Goal: Use online tool/utility: Utilize a website feature to perform a specific function

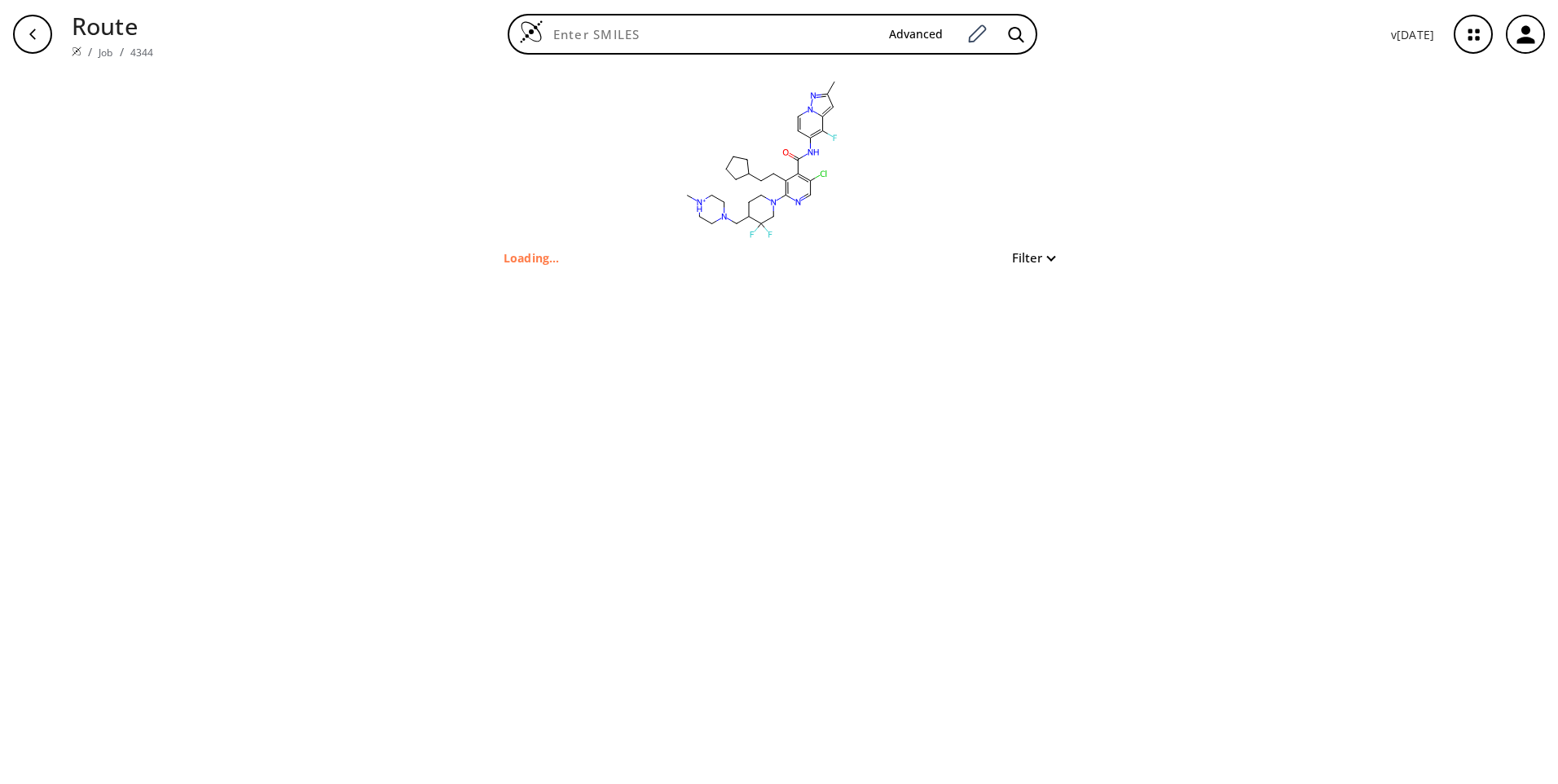
type input "Cc1cc2c(F)c(NC(=O)c3c(Cl)cnc(N4CCC(CN5CC[NH+](C)CC5)C(F)(F)C4)c3CCC3CCCC3)ccn2n1"
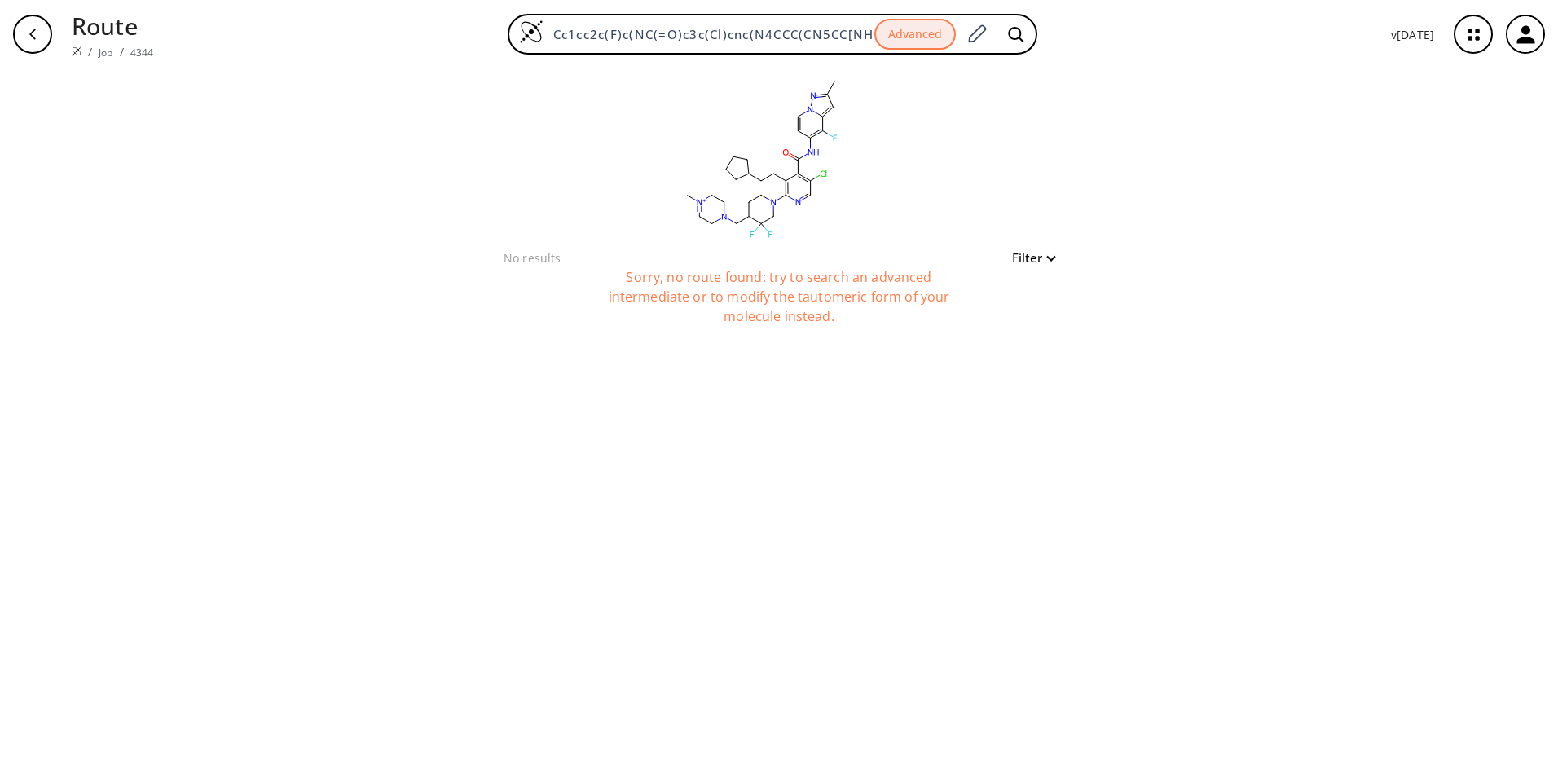
click at [988, 212] on div "clear" at bounding box center [779, 158] width 564 height 179
click at [1052, 256] on button "Filter" at bounding box center [1028, 258] width 52 height 12
click at [1240, 215] on div at bounding box center [779, 392] width 1558 height 784
click at [1470, 40] on icon "button" at bounding box center [1474, 34] width 11 height 11
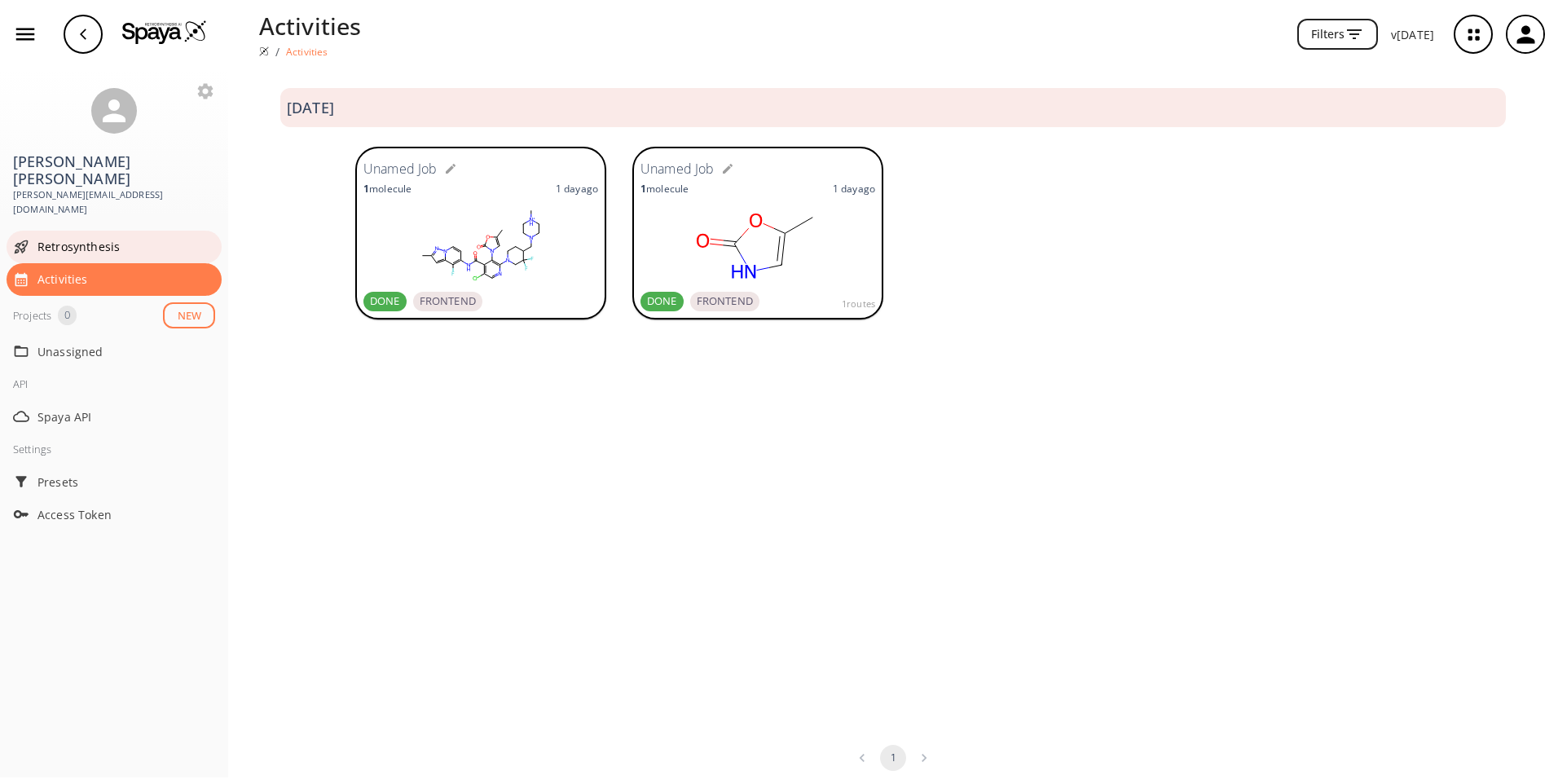
click at [114, 237] on span "Retrosynthesis" at bounding box center [125, 245] width 178 height 17
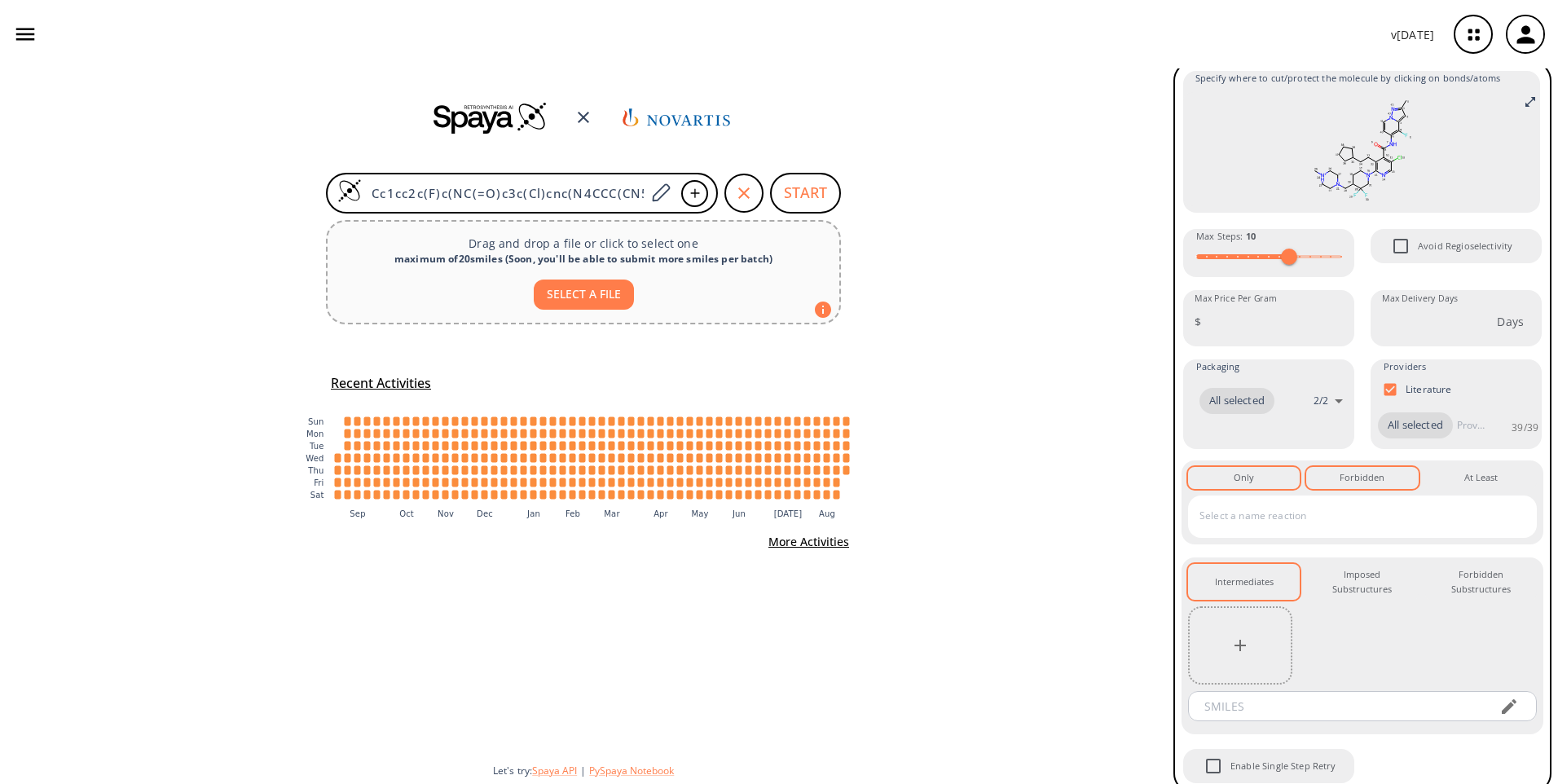
scroll to position [72, 0]
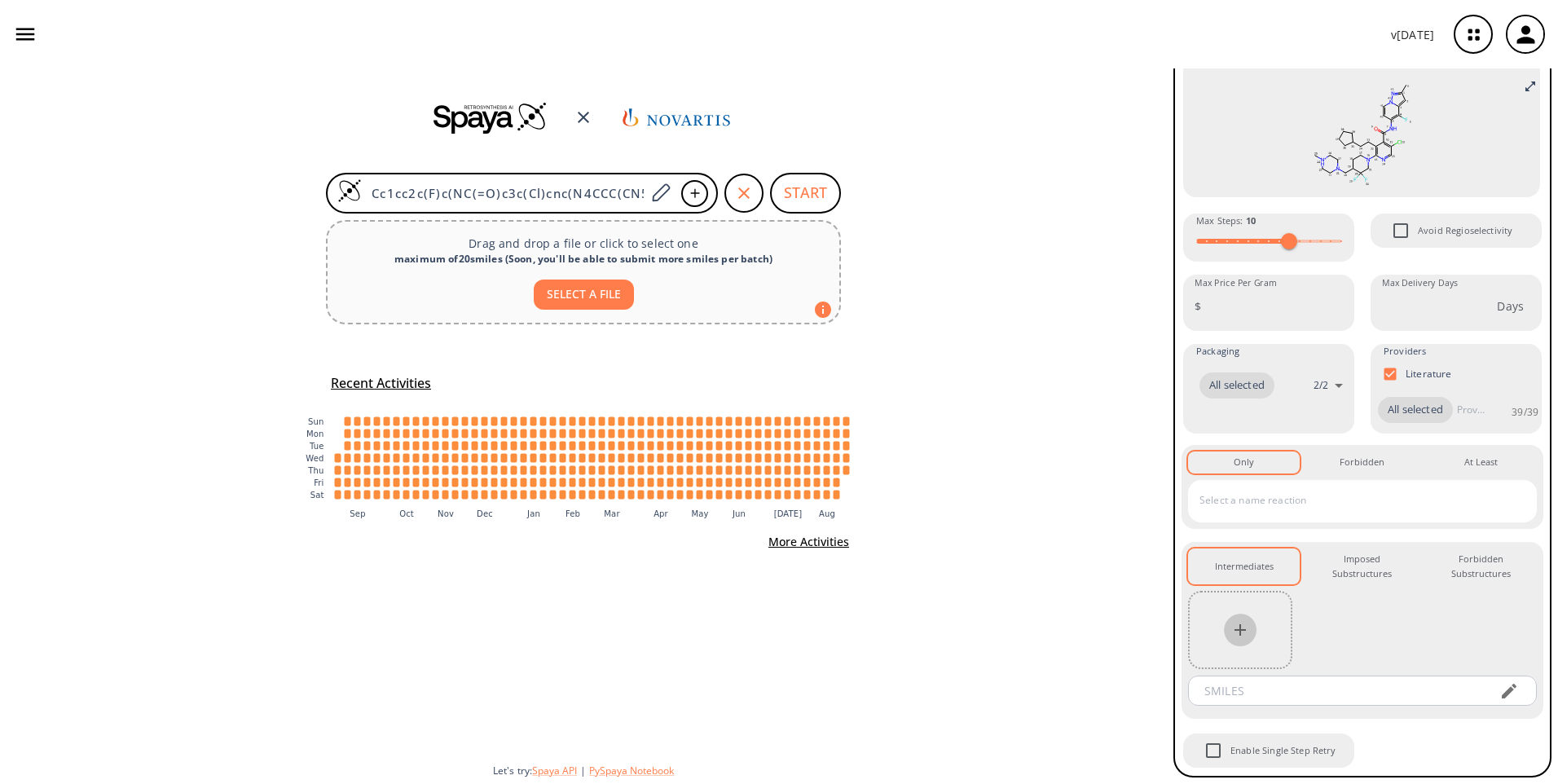
click at [1243, 628] on icon "button" at bounding box center [1240, 629] width 19 height 19
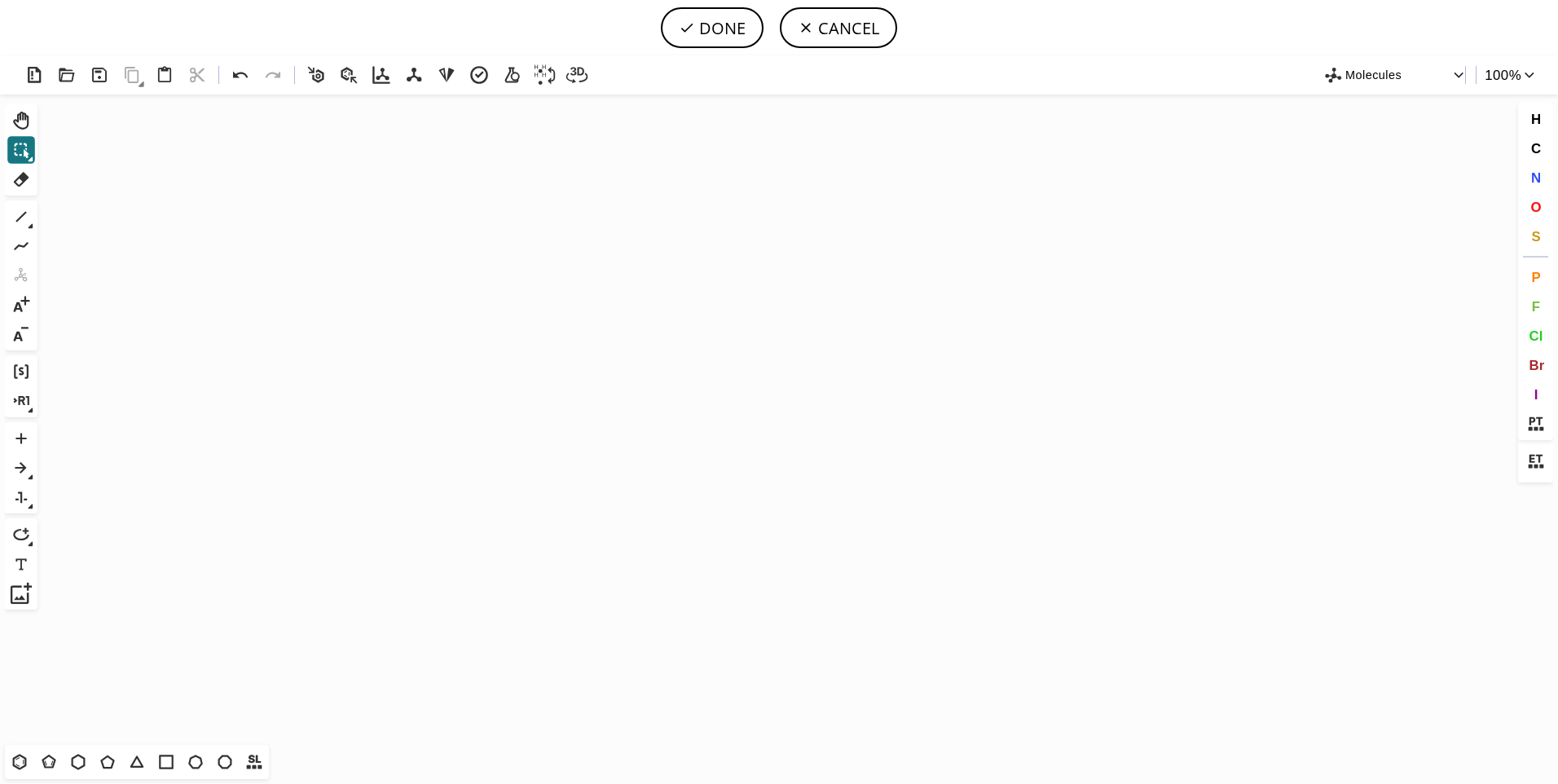
click at [361, 204] on icon "Created with Raphaël 2.3.0" at bounding box center [779, 419] width 1471 height 650
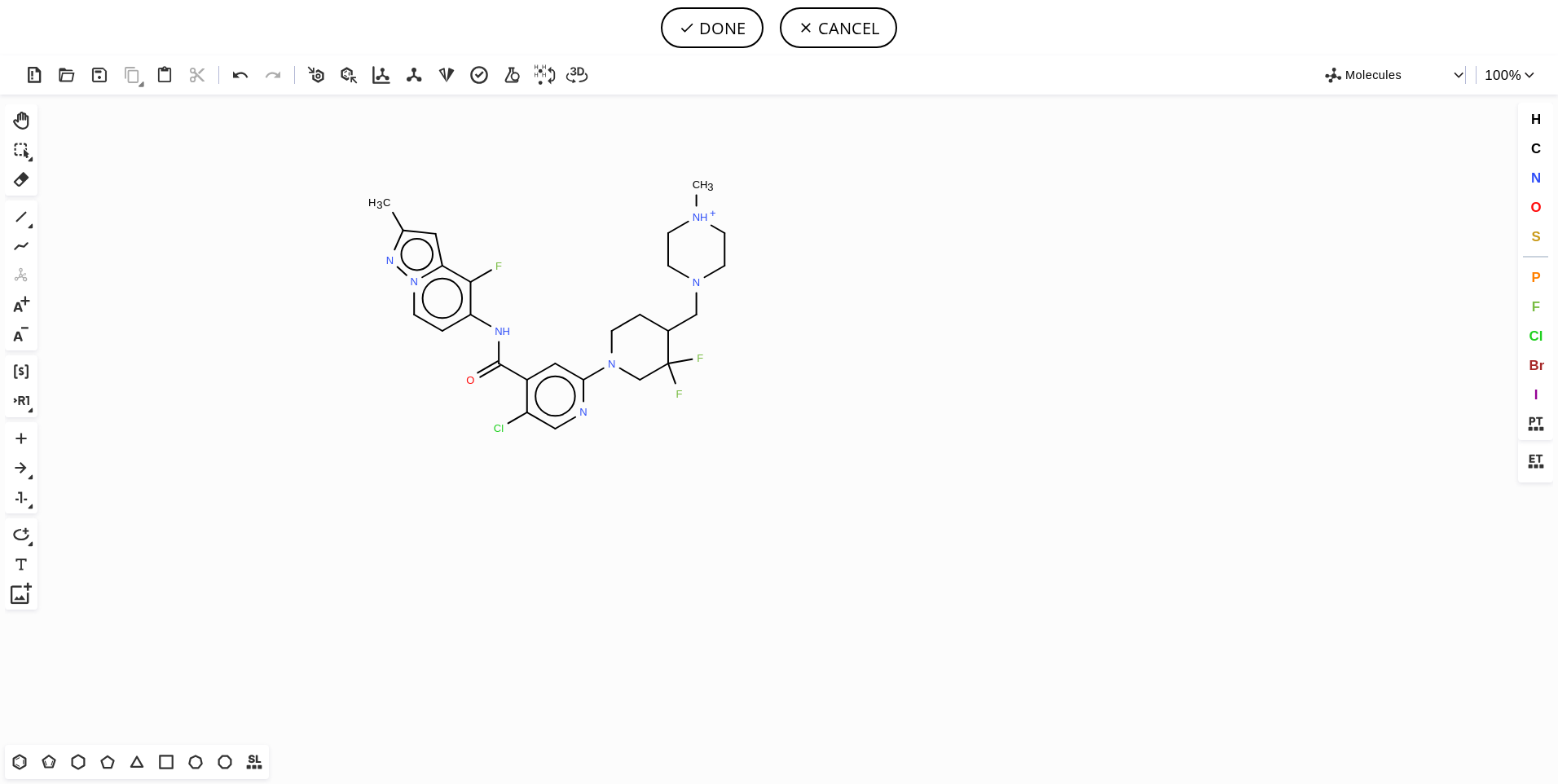
click at [556, 306] on icon "Created with Raphaël 2.3.0 C H 3 F N H O N N N H + C H 3 F F N Cl N N" at bounding box center [779, 419] width 1471 height 650
click at [733, 30] on button "DONE" at bounding box center [712, 27] width 102 height 41
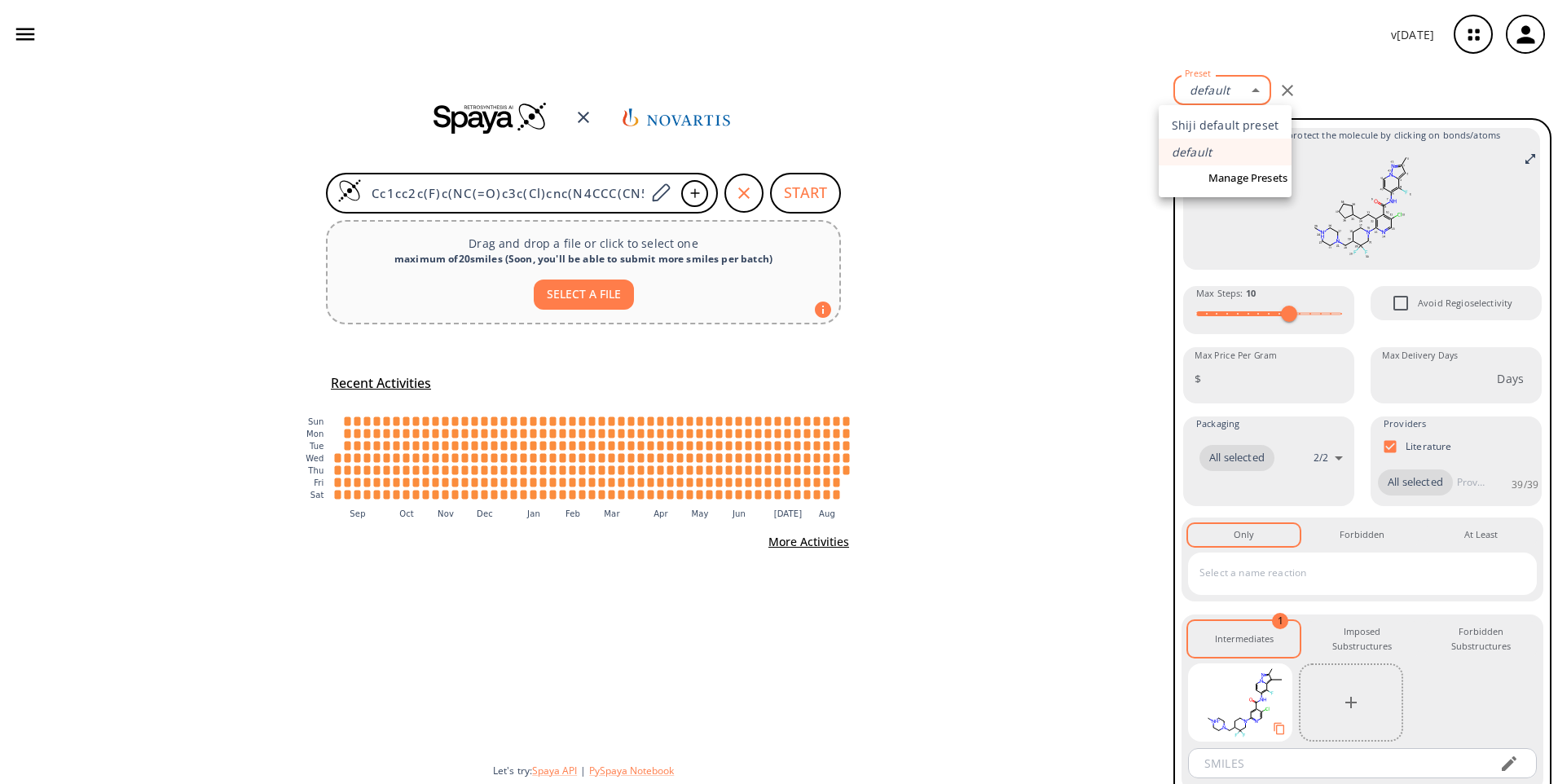
click at [1230, 87] on body "v 1.9.36 Shiji Zhao shiji.zhao@novartis.com Retrosynthesis Activities Projects …" at bounding box center [779, 392] width 1558 height 784
click at [1232, 124] on li "Shiji default preset" at bounding box center [1225, 124] width 132 height 26
type input "1"
type input "1000"
type input "building block"
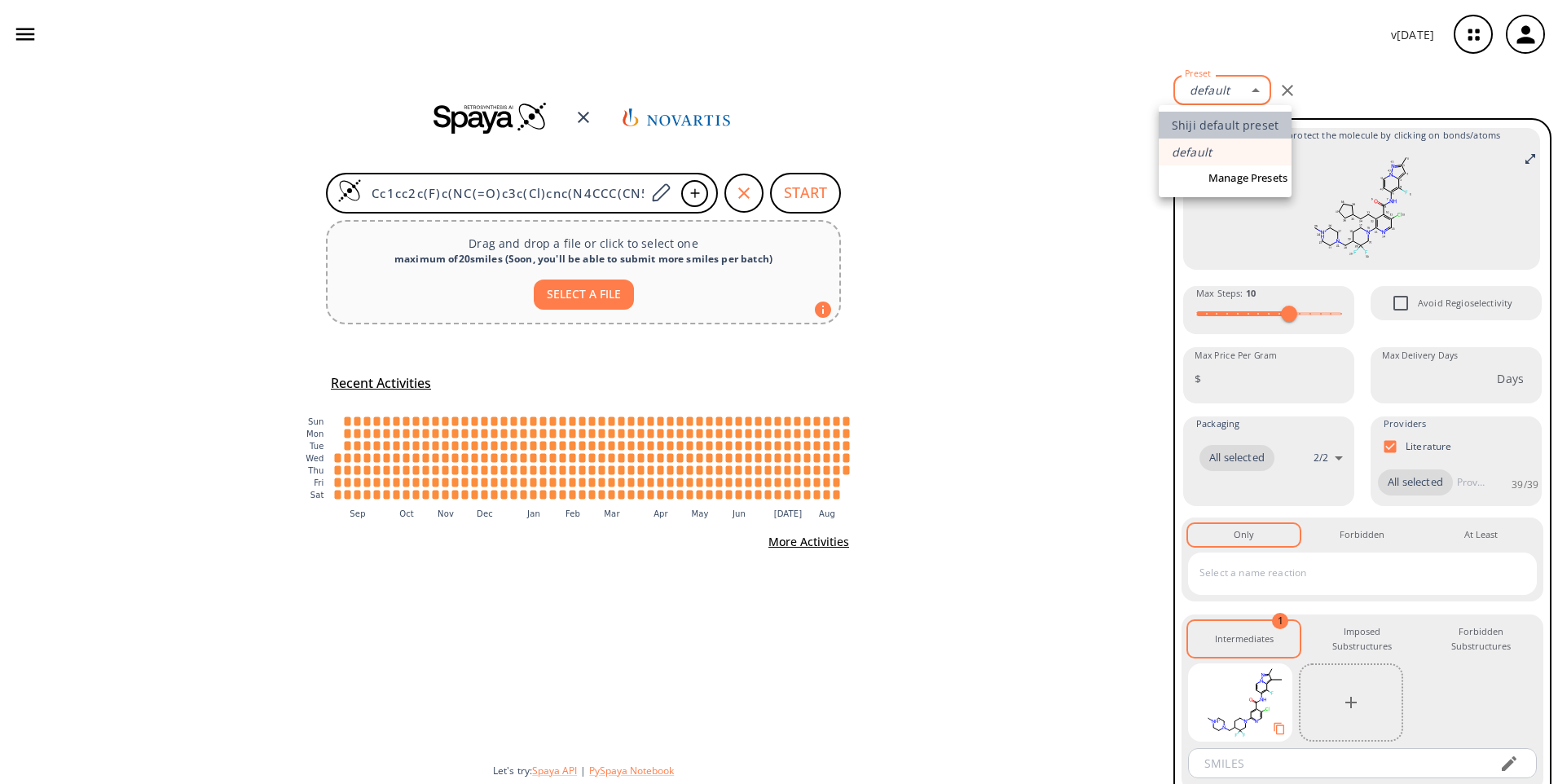
checkbox input "false"
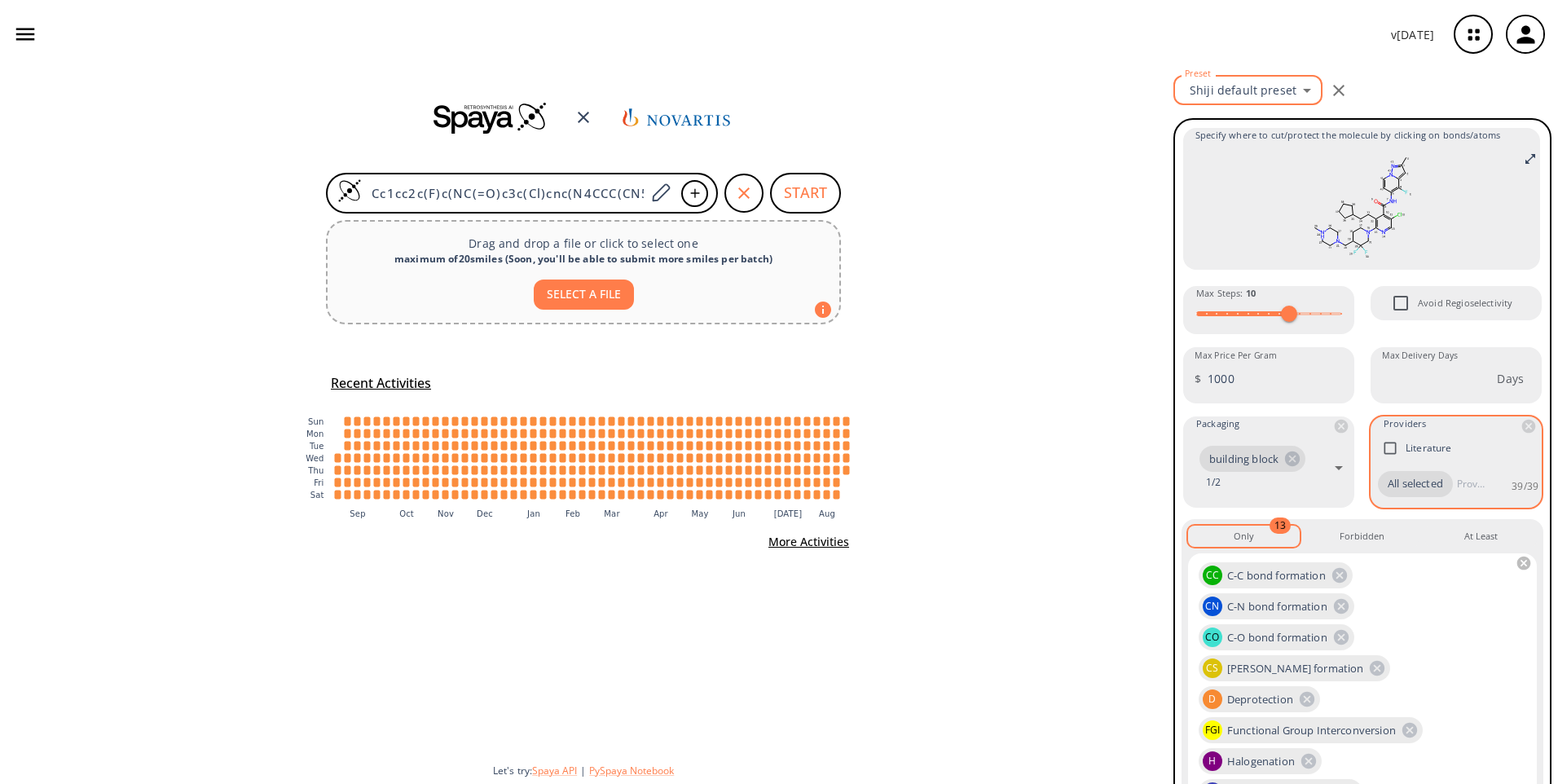
scroll to position [292, 0]
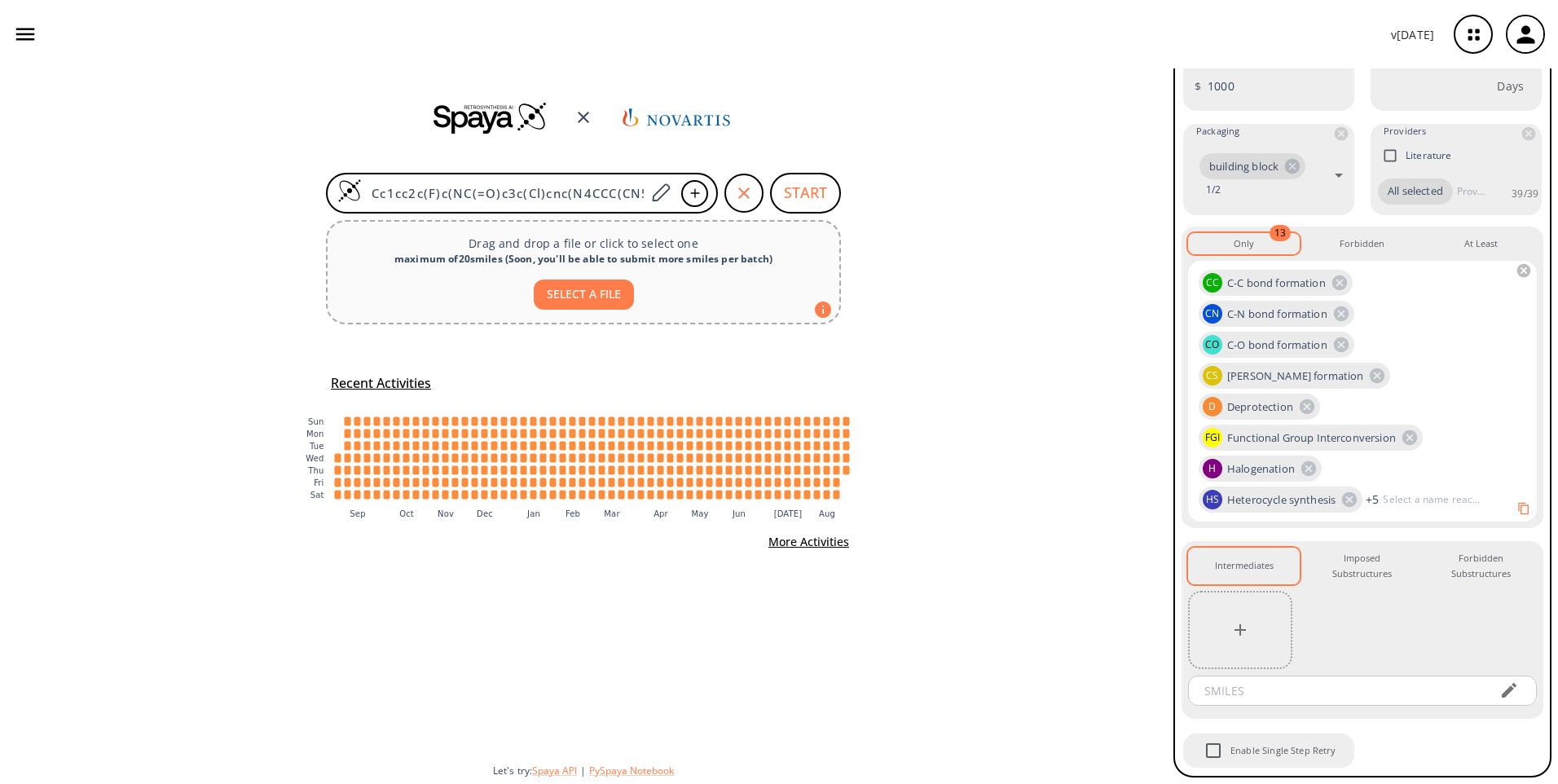
click at [1245, 622] on icon "button" at bounding box center [1240, 629] width 19 height 19
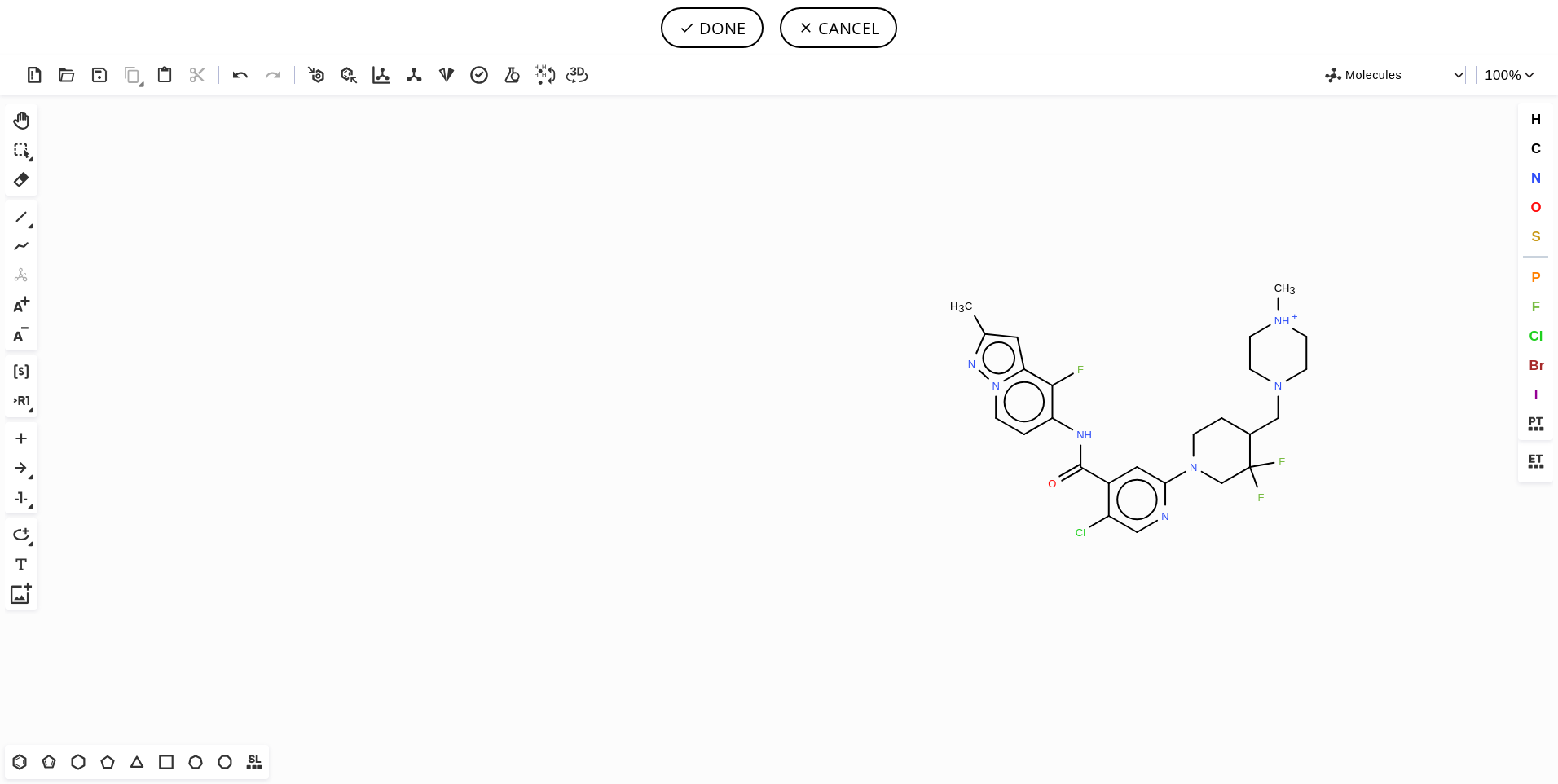
scroll to position [886, 5]
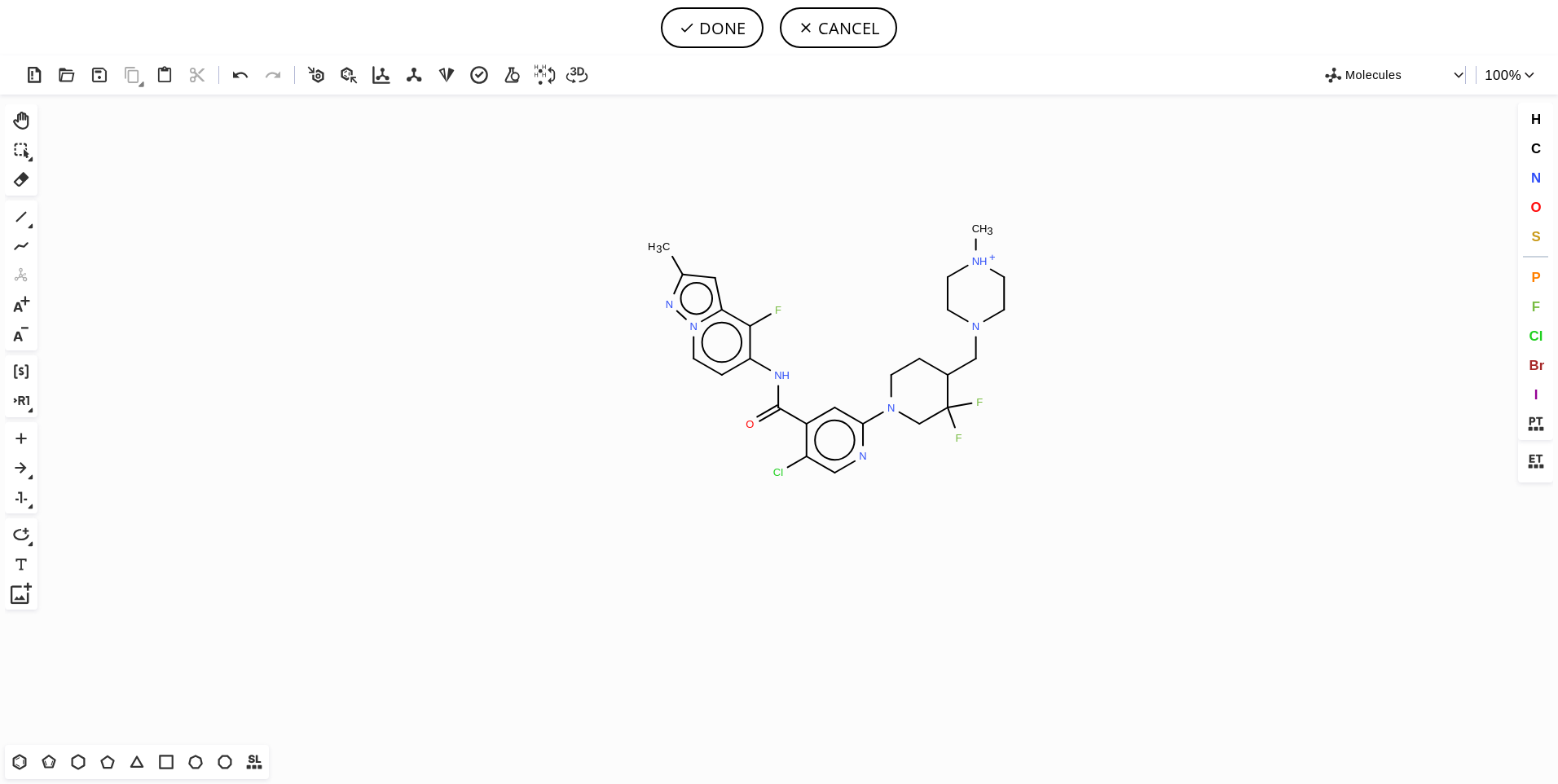
click at [830, 369] on icon "Created with Raphaël 2.3.0 C H 3 F N H O N N N H + C H 3 F F N Cl N N" at bounding box center [779, 419] width 1471 height 650
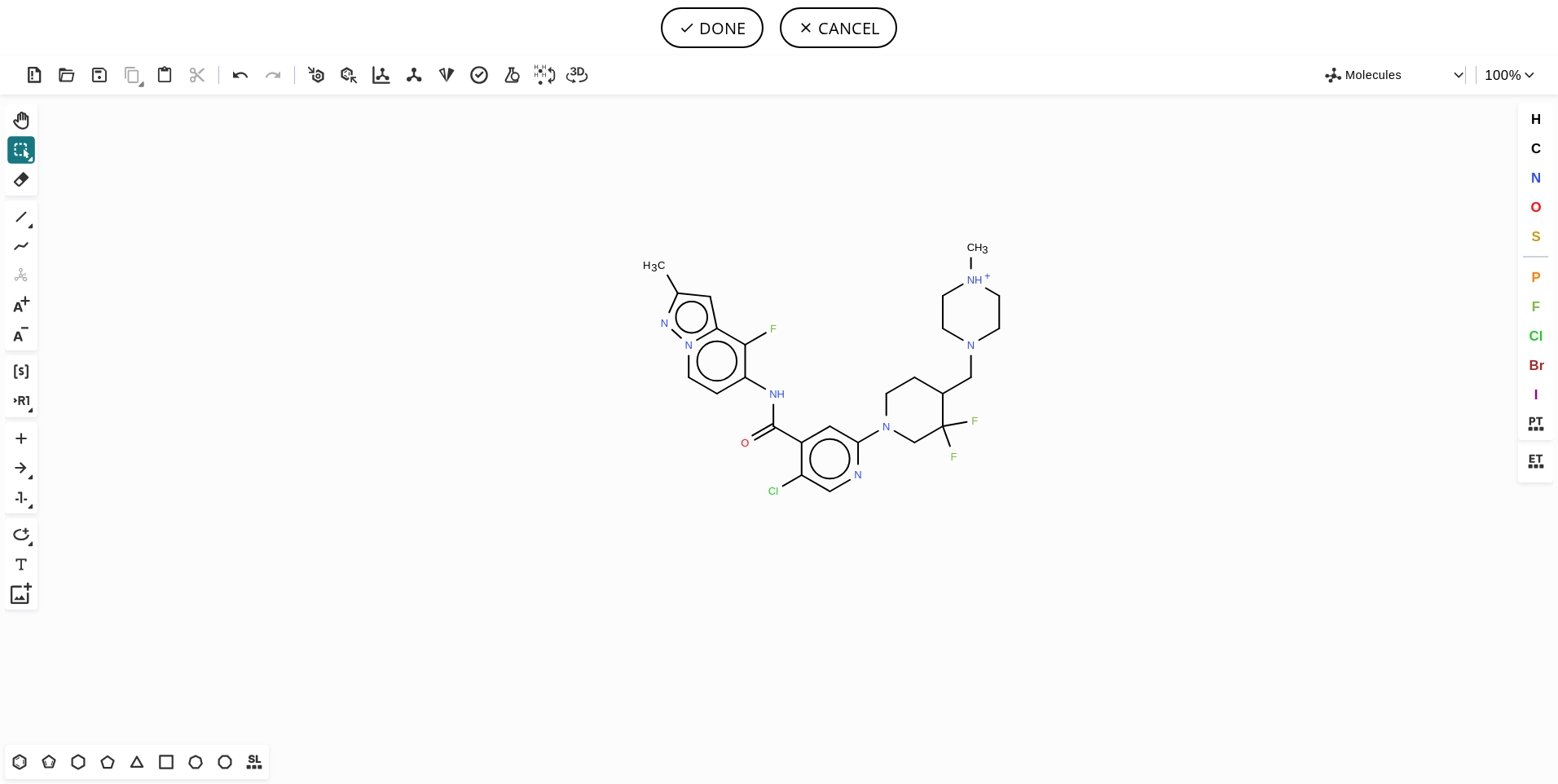
scroll to position [0, 0]
click at [712, 37] on button "DONE" at bounding box center [712, 27] width 102 height 41
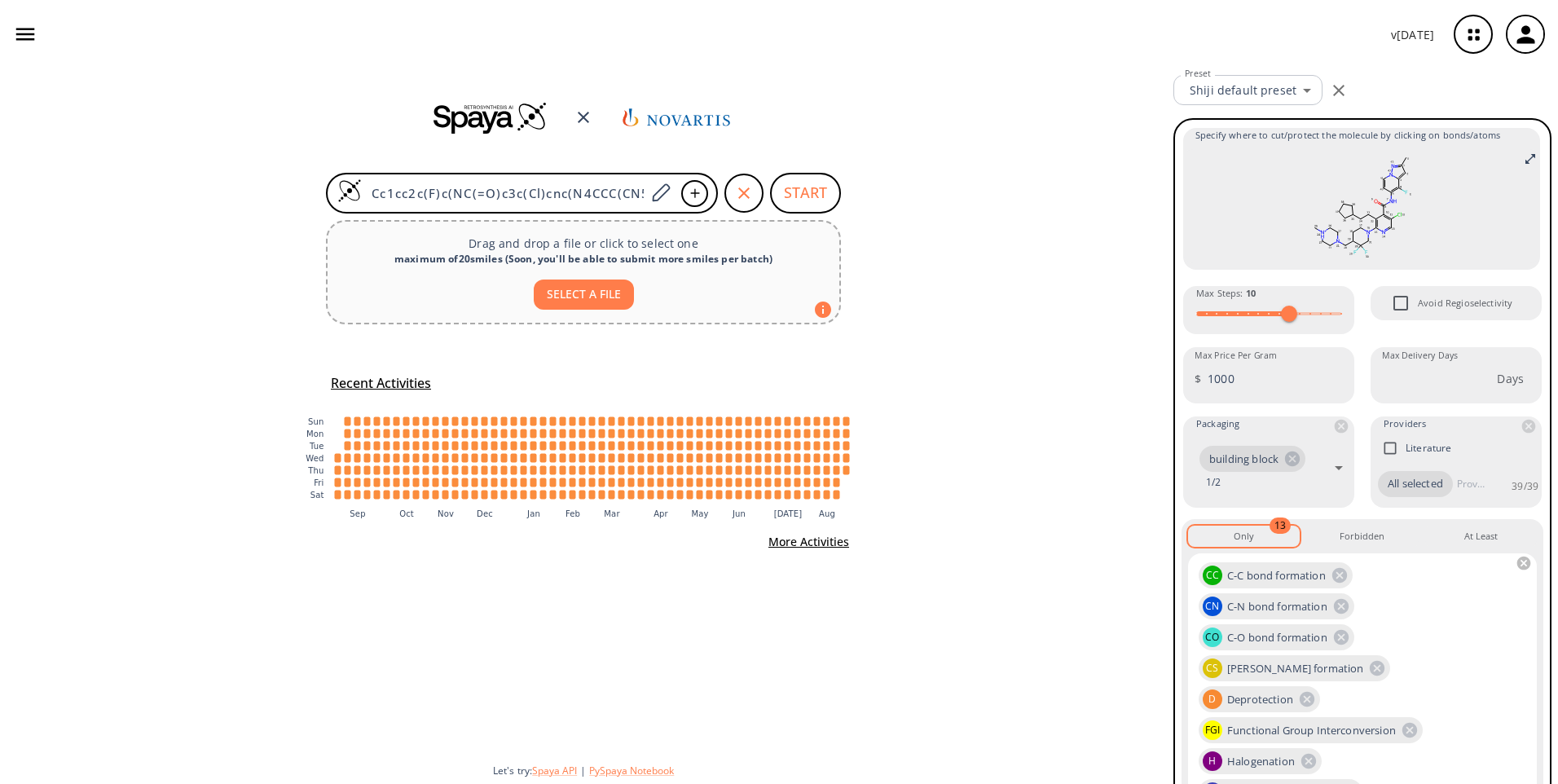
click at [906, 195] on div "Cc1cc2c(F)c(NC(=O)c3c(Cl)cnc(N4CCC(CN5CC[NH+](C)CC5)C(F)(F)C4)c3CCC3CCCC3)ccn2n…" at bounding box center [583, 426] width 1167 height 715
click at [820, 197] on button "START" at bounding box center [805, 193] width 71 height 41
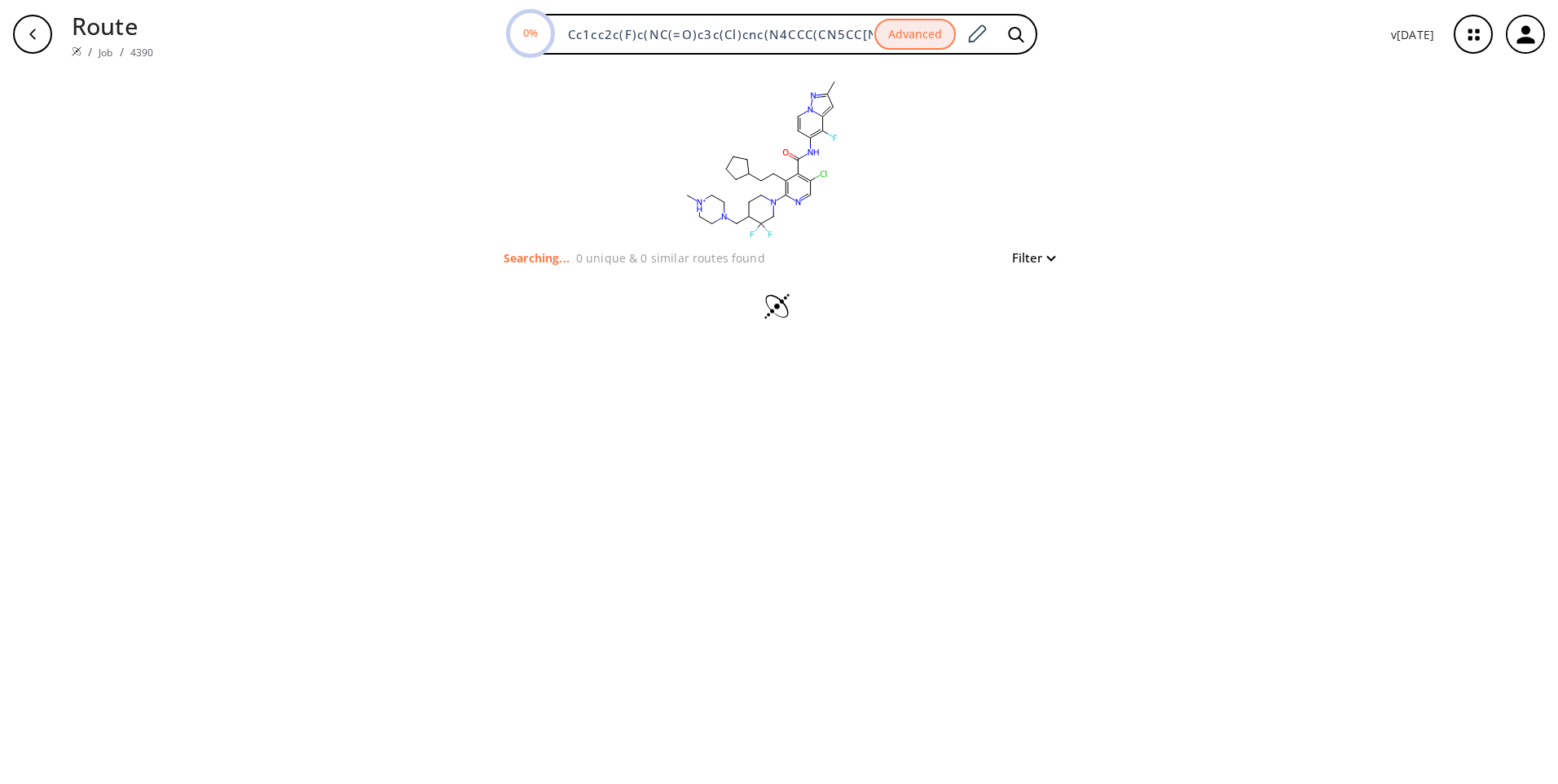
click at [1049, 255] on button "Filter" at bounding box center [1028, 258] width 52 height 12
click at [1131, 232] on div at bounding box center [779, 392] width 1558 height 784
click at [1479, 34] on icon "button" at bounding box center [1473, 34] width 43 height 43
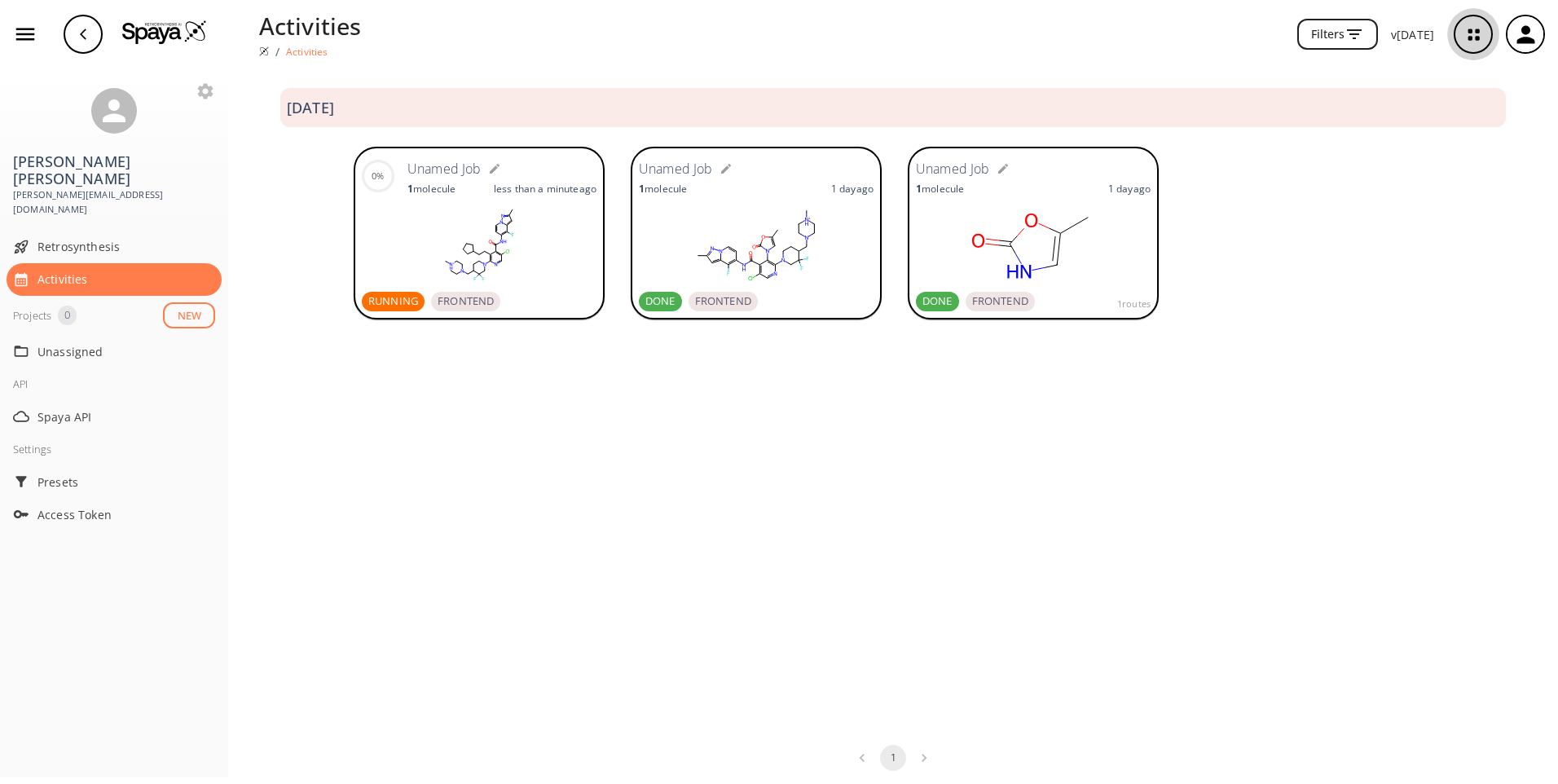
click at [1479, 34] on icon "button" at bounding box center [1473, 34] width 43 height 43
click at [517, 234] on rect at bounding box center [480, 245] width 235 height 81
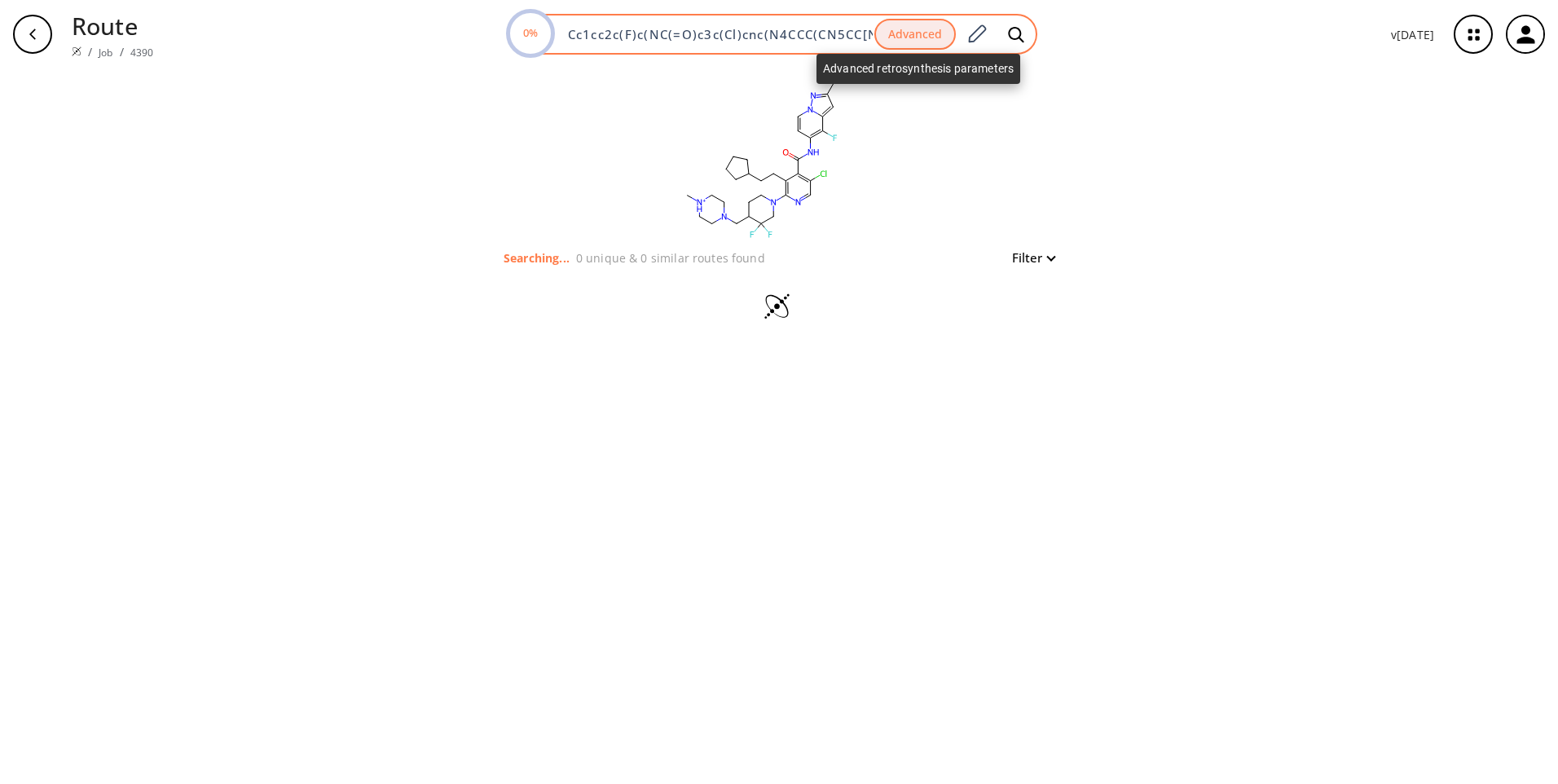
click at [928, 36] on button "Advanced" at bounding box center [915, 34] width 81 height 32
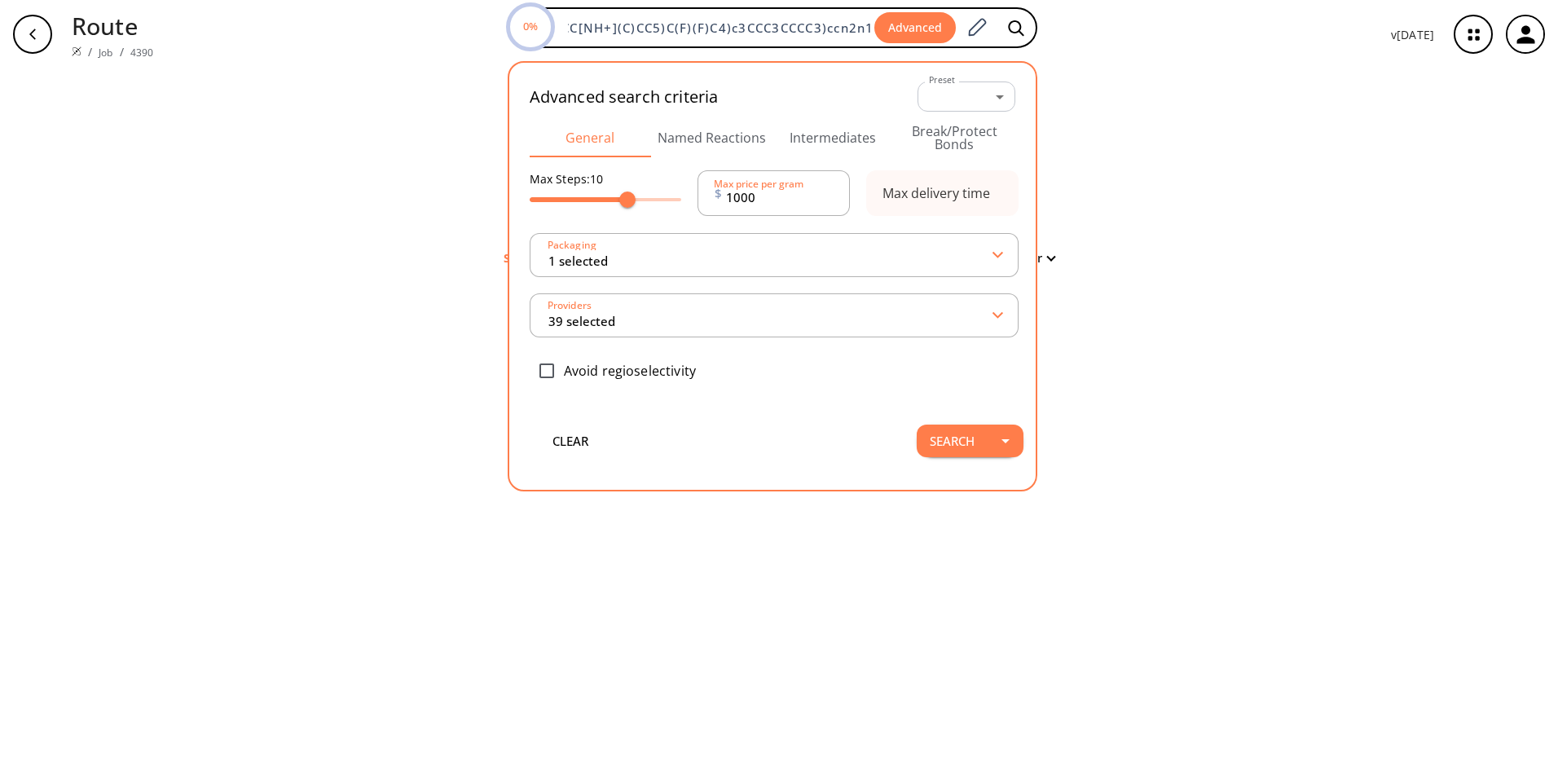
click at [664, 141] on button "Named Reactions" at bounding box center [711, 138] width 121 height 39
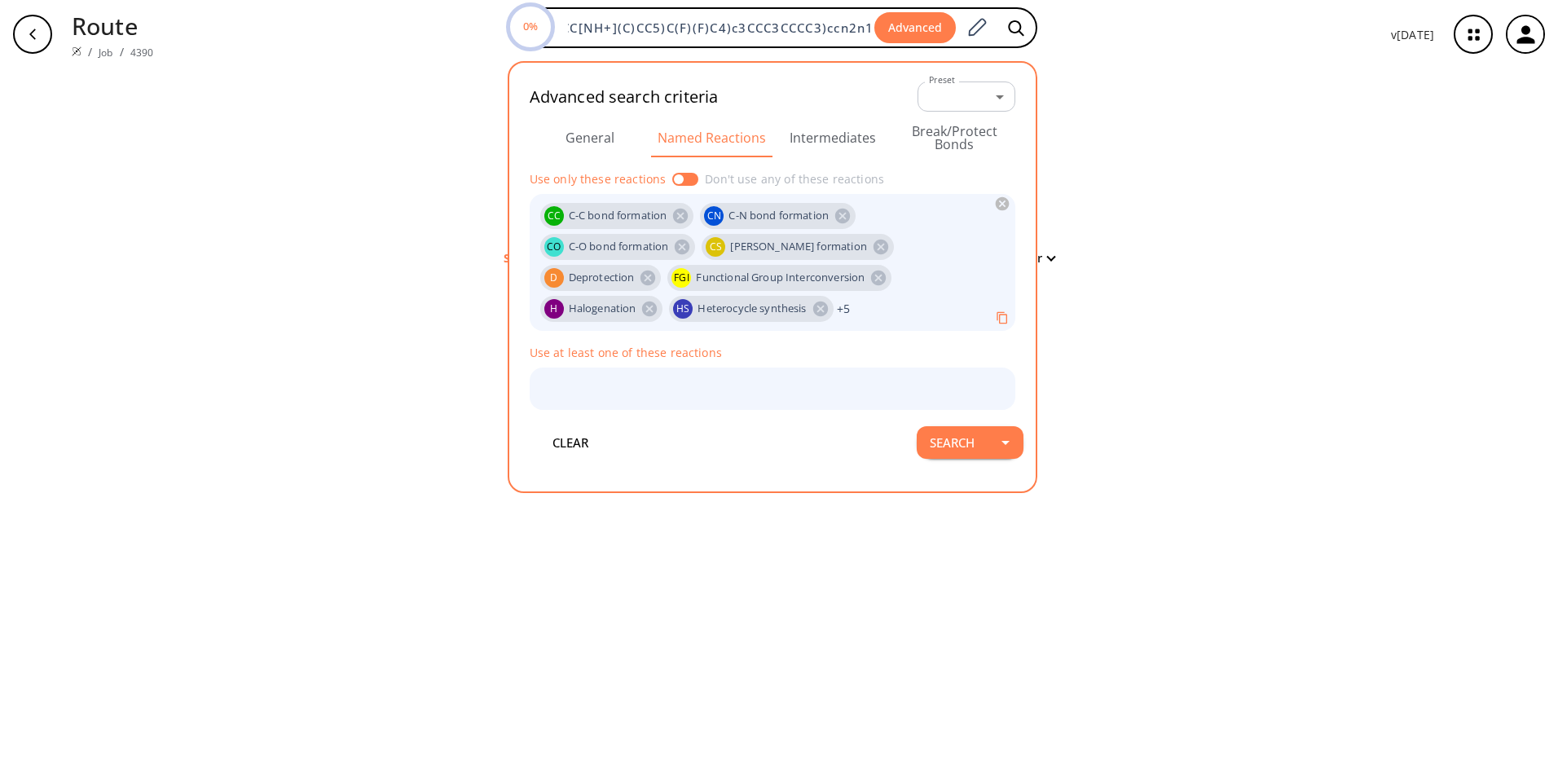
scroll to position [0, 0]
click at [805, 133] on button "Intermediates" at bounding box center [833, 138] width 121 height 39
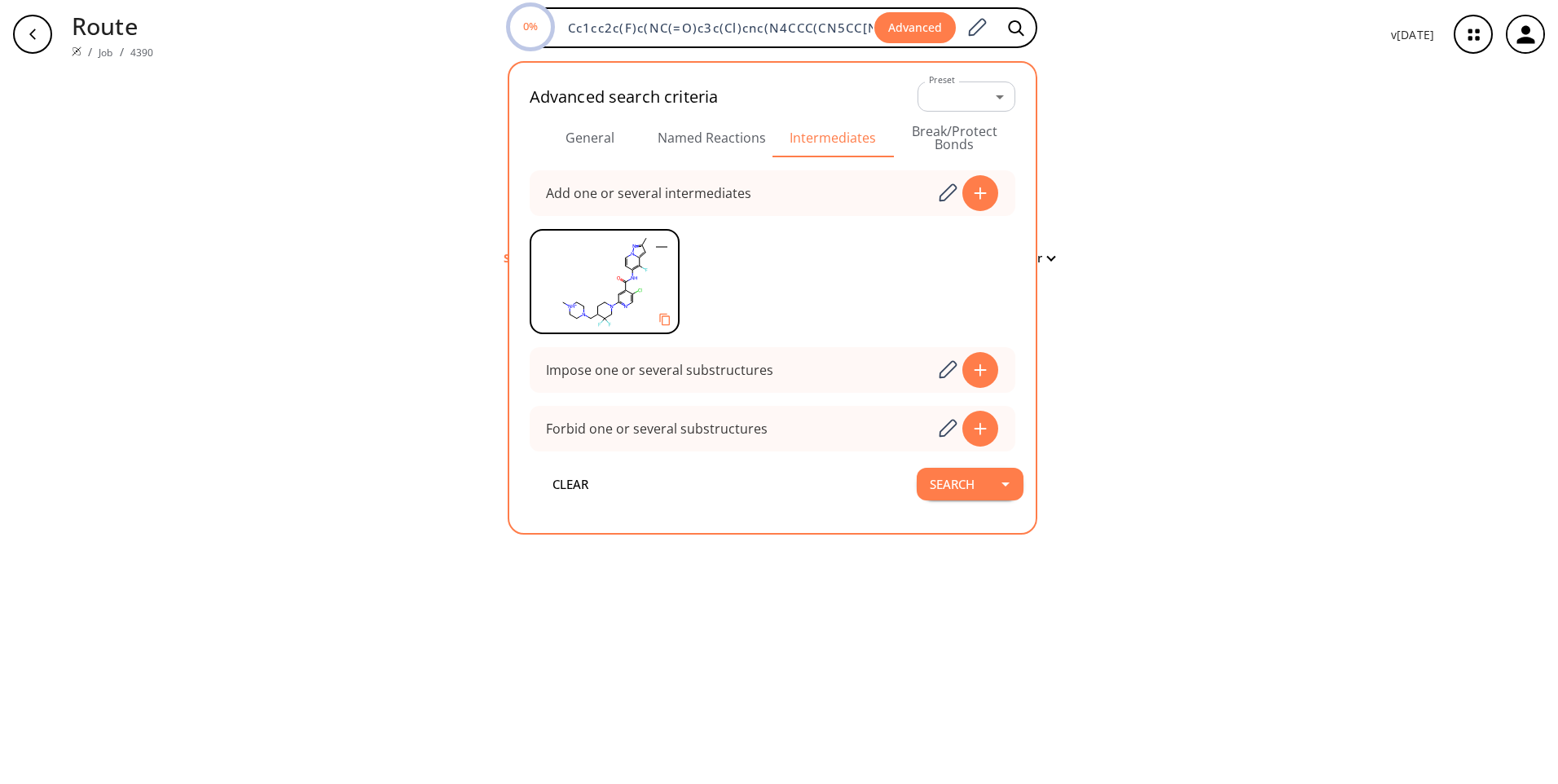
click at [972, 137] on button "Break/Protect Bonds" at bounding box center [954, 138] width 121 height 39
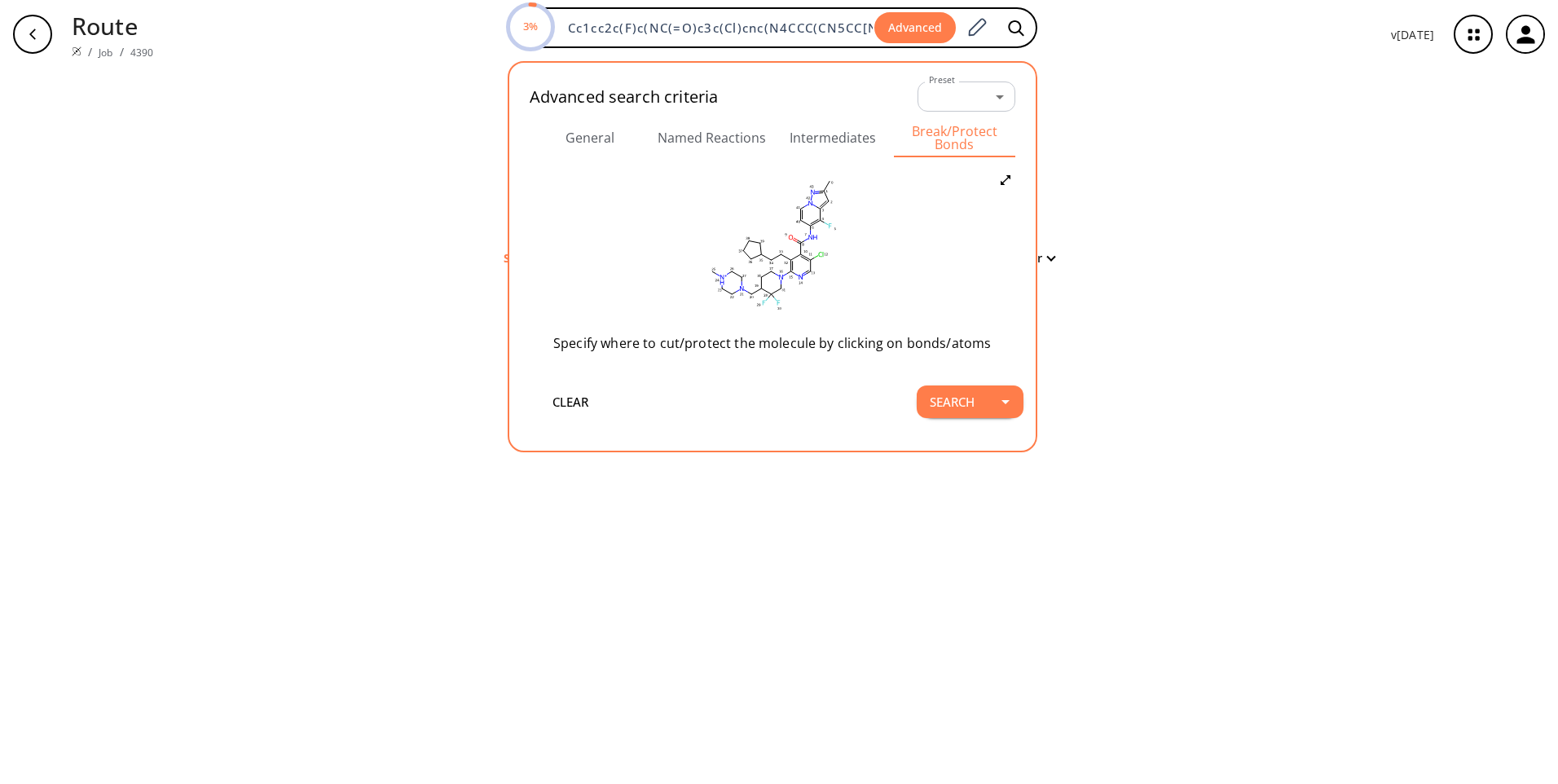
click at [1153, 139] on div "clear Searching... 0 unique & 0 similar routes found Filter" at bounding box center [779, 426] width 1558 height 715
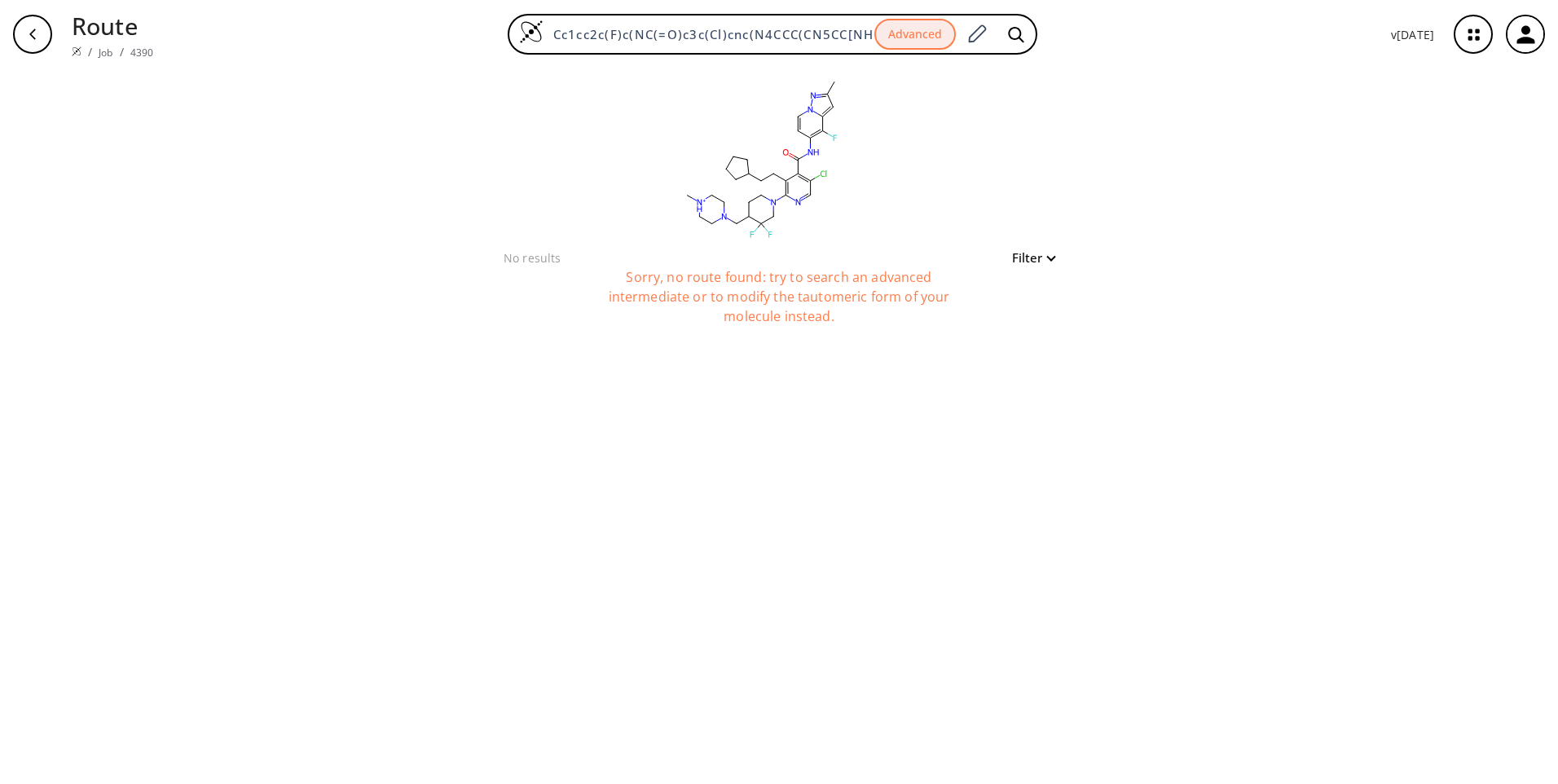
click at [1039, 260] on button "Filter" at bounding box center [1028, 258] width 52 height 12
click at [1086, 184] on div at bounding box center [779, 392] width 1558 height 784
click at [797, 185] on rect at bounding box center [760, 158] width 326 height 179
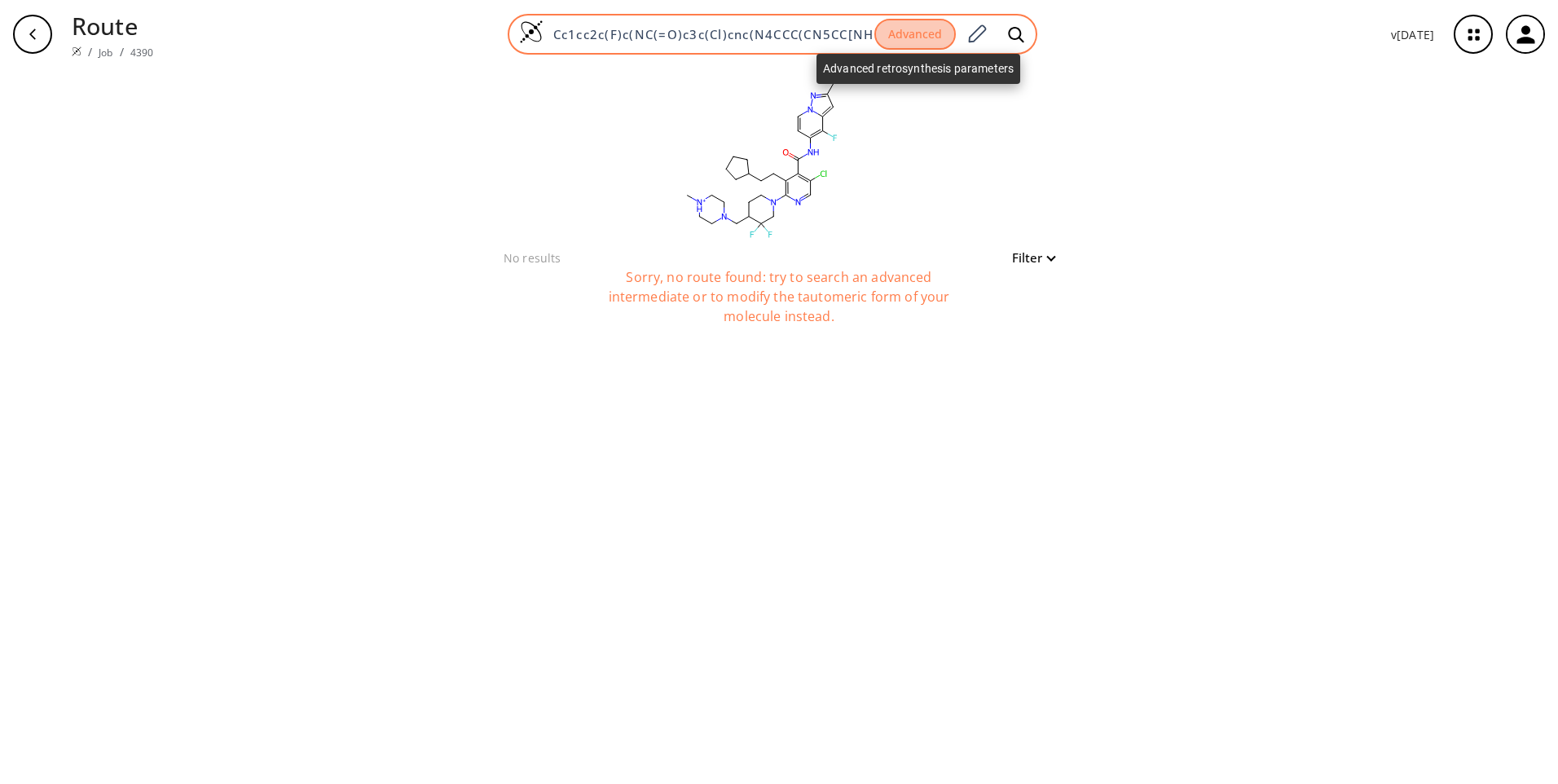
click at [923, 37] on button "Advanced" at bounding box center [915, 34] width 81 height 32
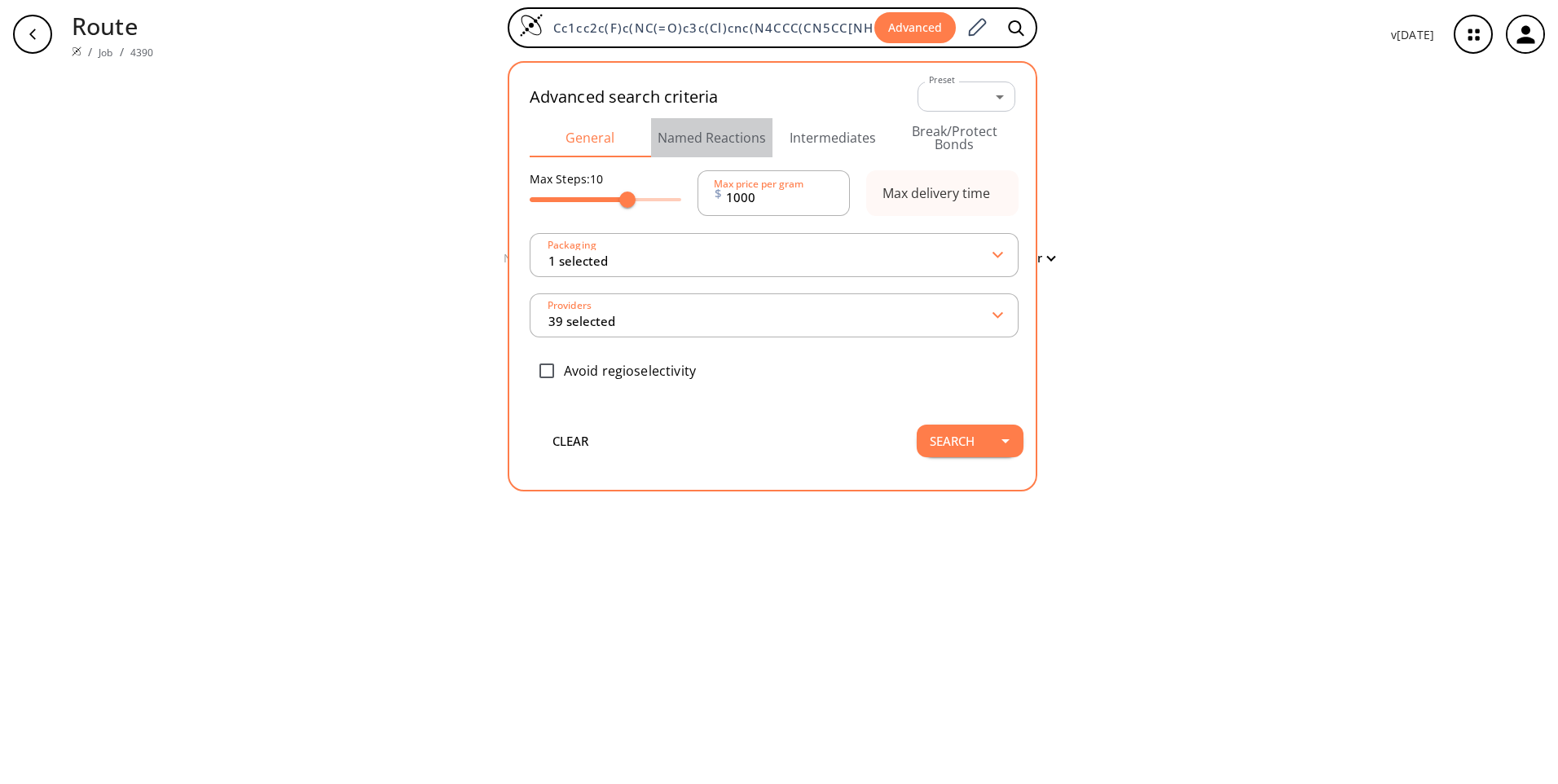
click at [715, 136] on button "Named Reactions" at bounding box center [711, 138] width 121 height 39
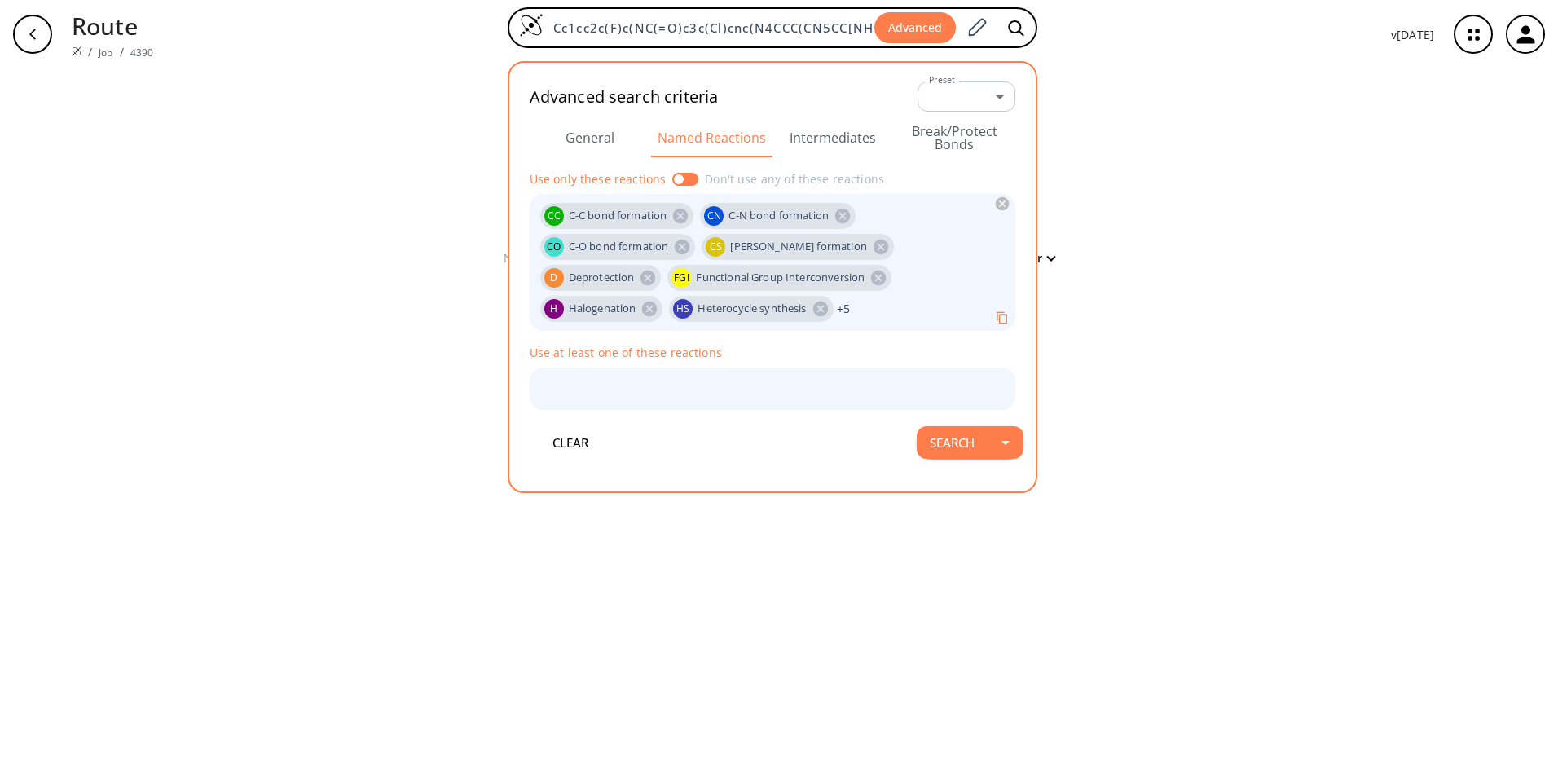
click at [812, 138] on button "Intermediates" at bounding box center [833, 138] width 121 height 39
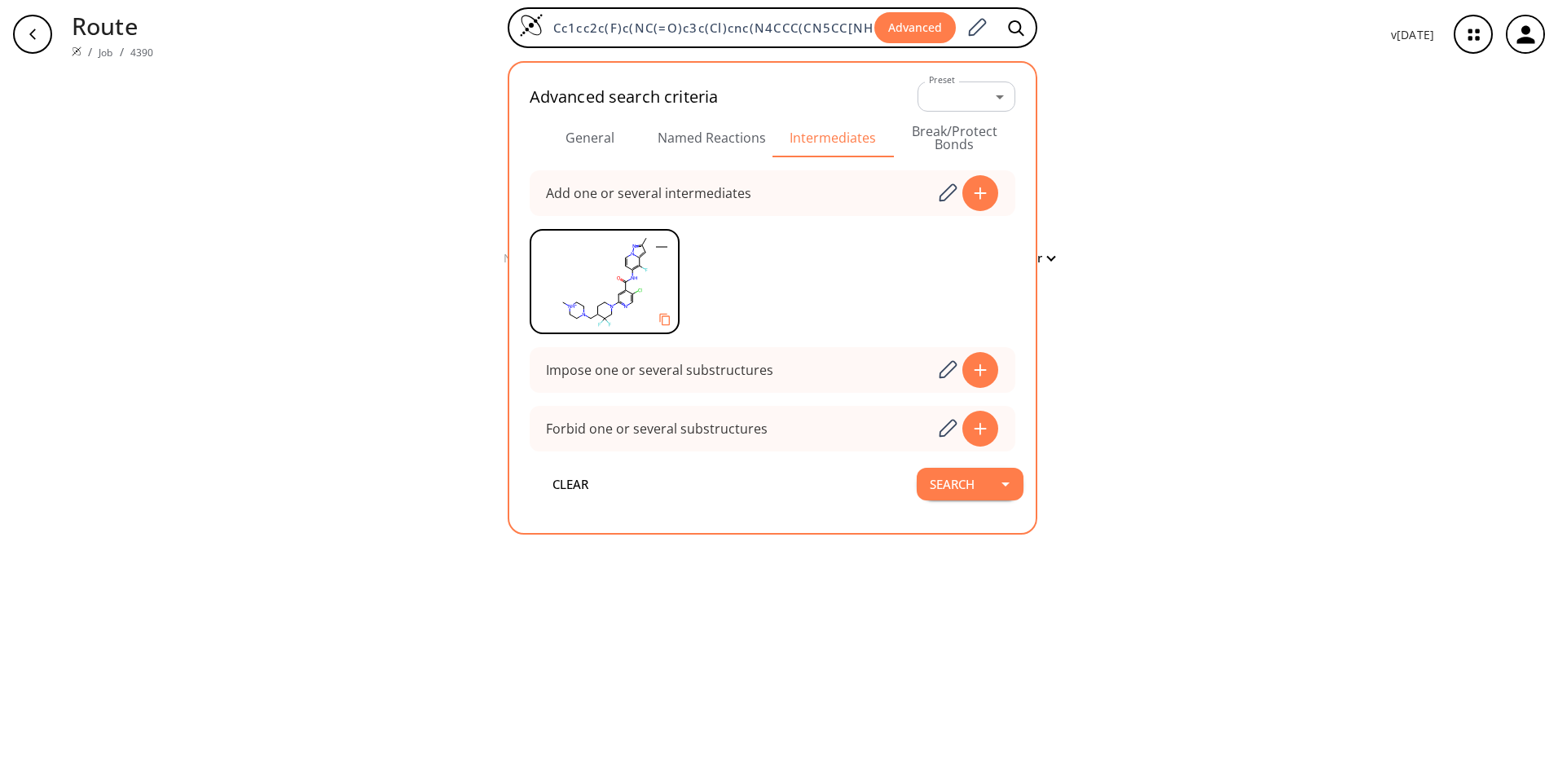
click at [1094, 81] on div "clear No results Filter Sorry, no route found: try to search an advanced interm…" at bounding box center [779, 426] width 1558 height 715
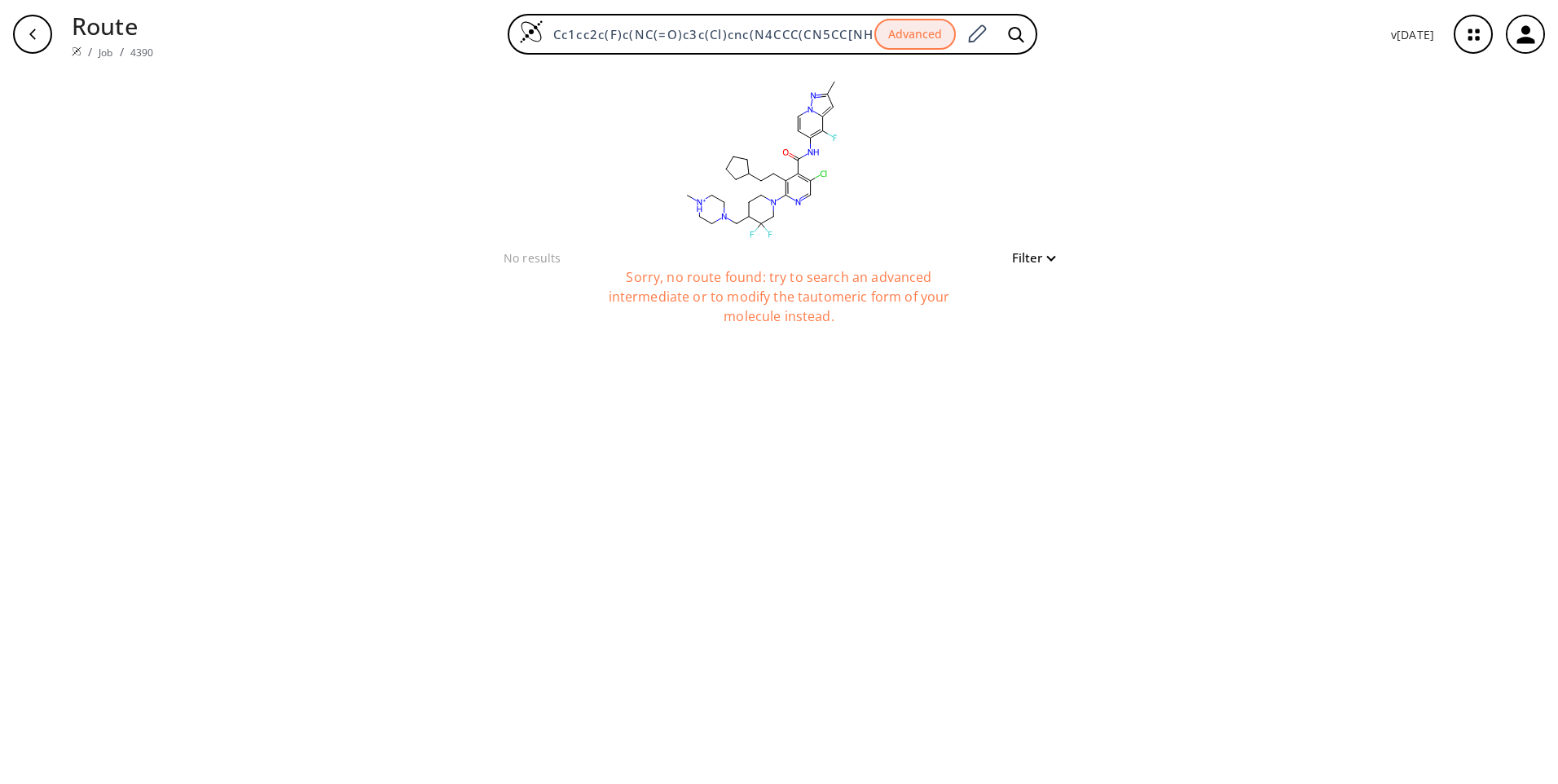
click at [1048, 264] on div "Filter" at bounding box center [1028, 258] width 52 height 19
click at [1032, 259] on button "Filter" at bounding box center [1028, 258] width 52 height 12
click at [1049, 186] on div at bounding box center [779, 392] width 1558 height 784
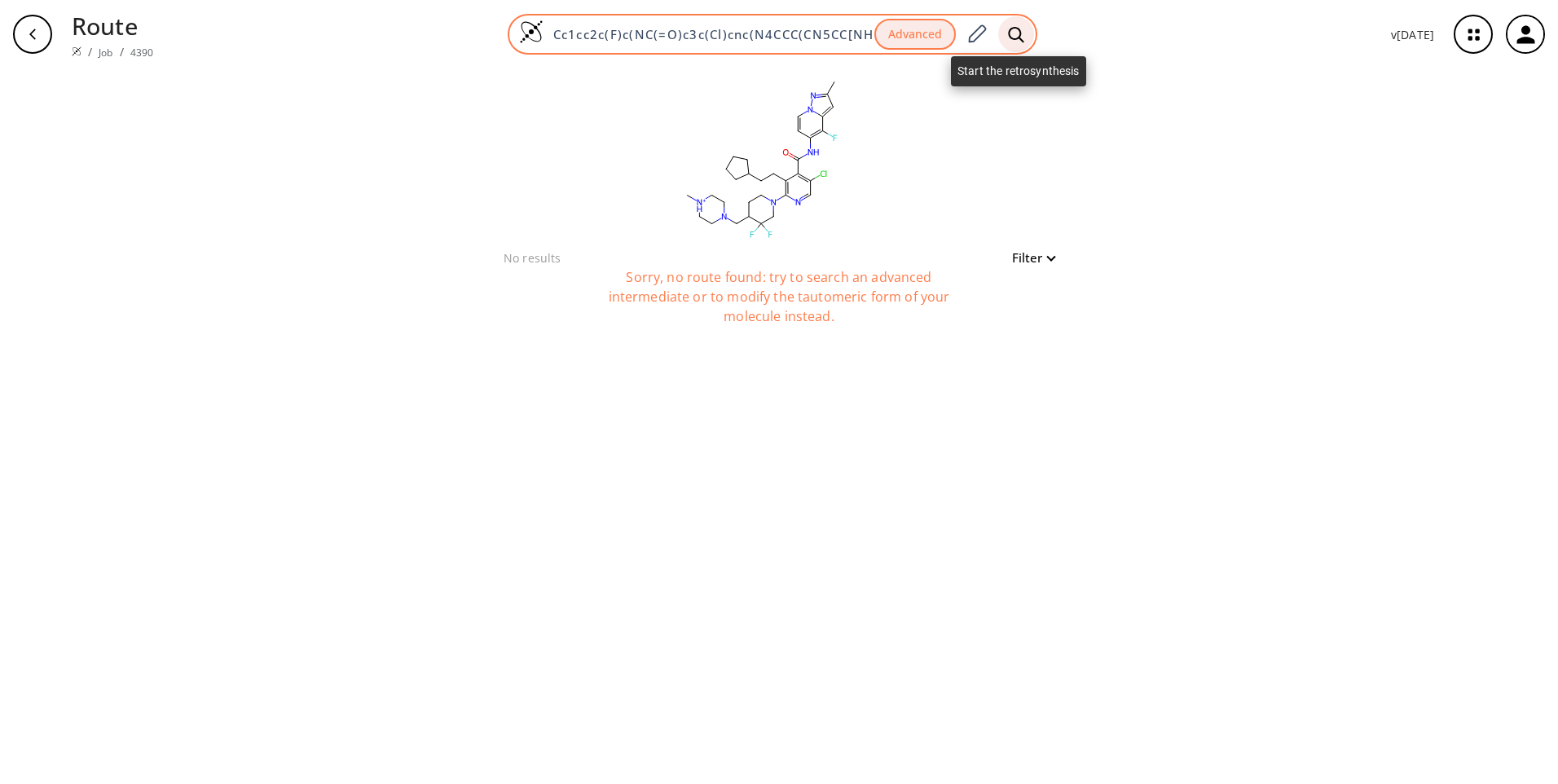
click at [1016, 37] on icon at bounding box center [1016, 34] width 16 height 16
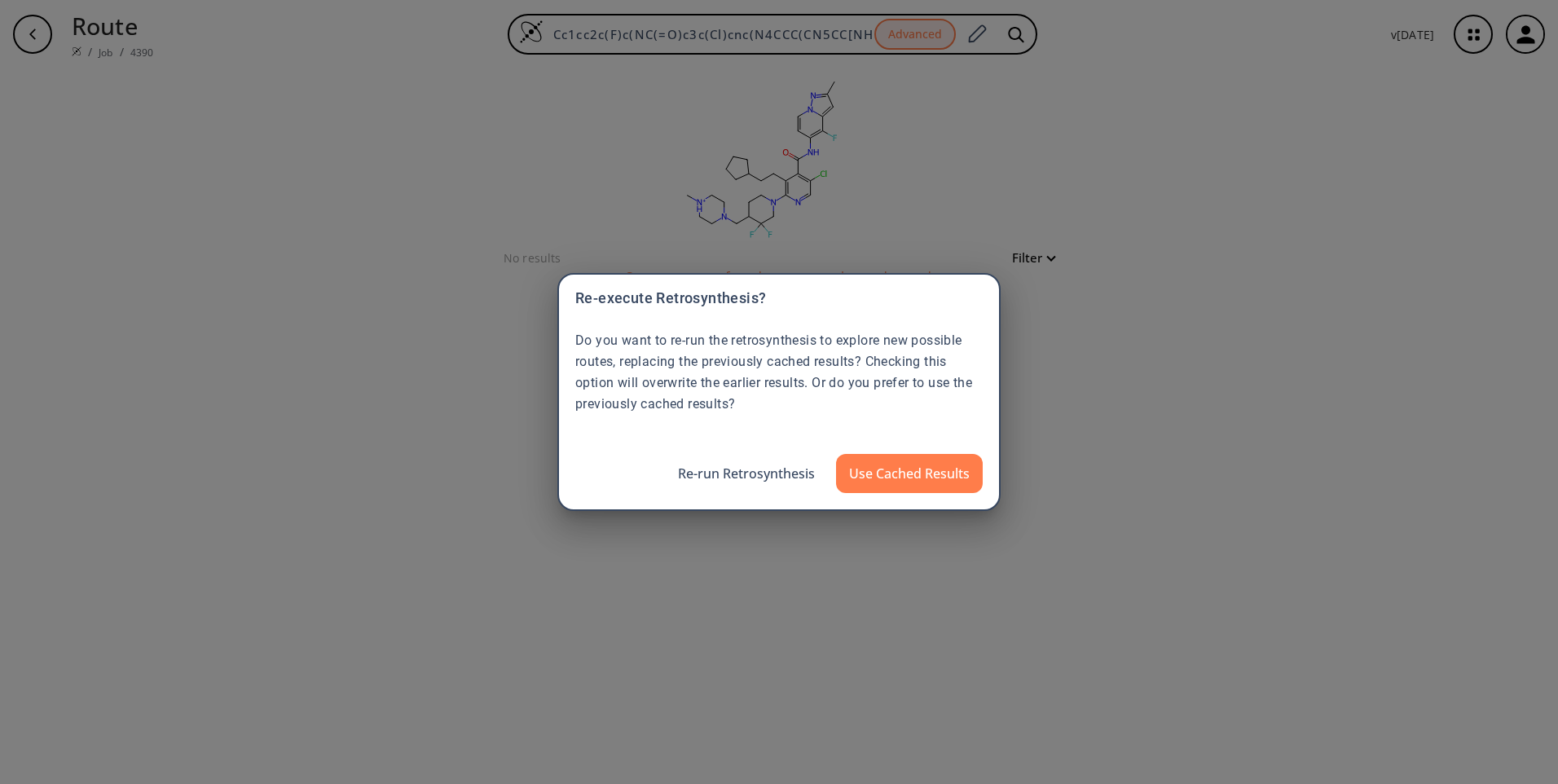
click at [1017, 212] on div "Re-execute Retrosynthesis? Do you want to re-run the retrosynthesis to explore …" at bounding box center [779, 392] width 1558 height 784
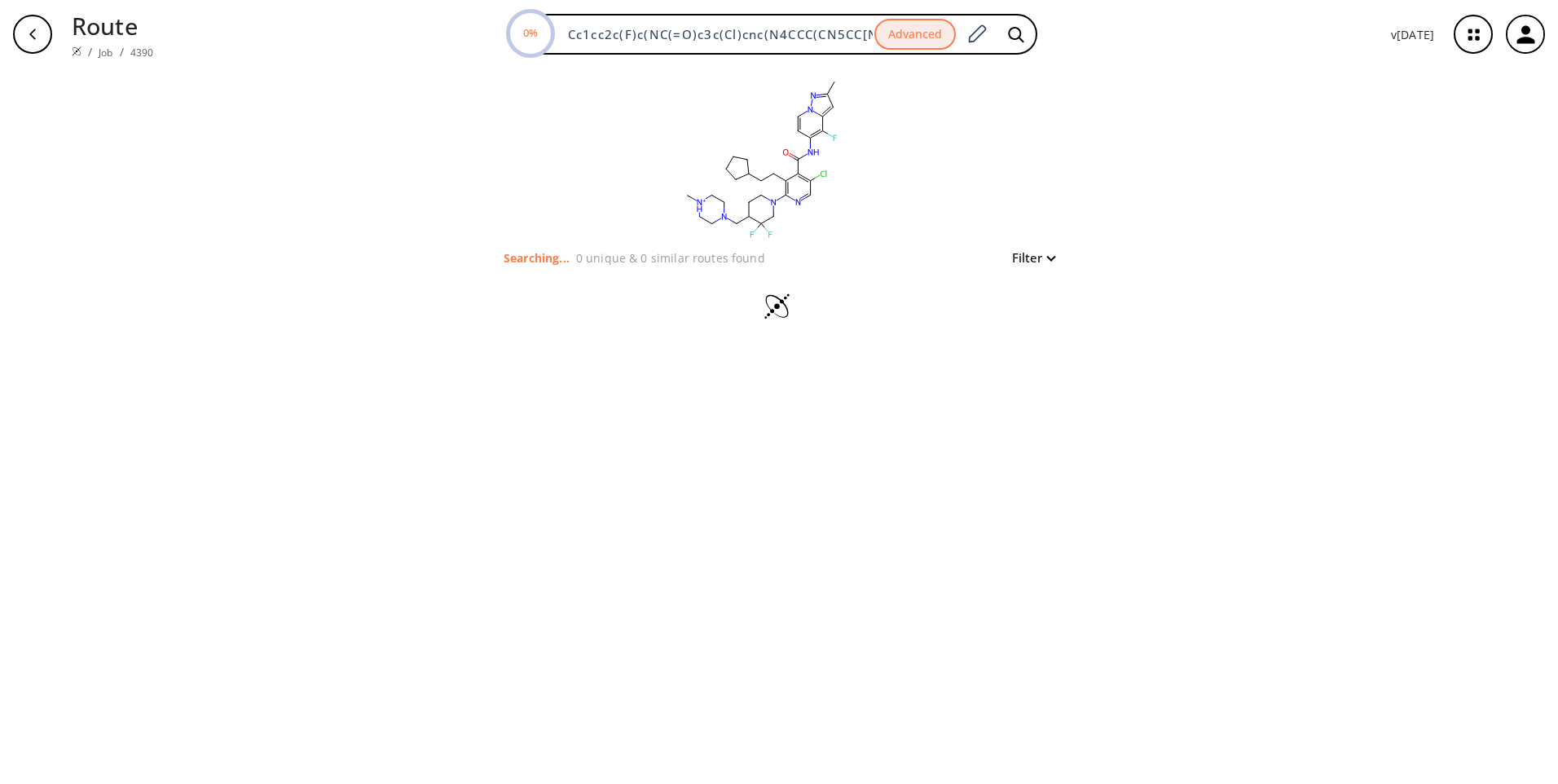
click at [791, 269] on div at bounding box center [779, 308] width 564 height 81
click at [634, 237] on rect at bounding box center [760, 158] width 326 height 179
click at [1479, 38] on icon "button" at bounding box center [1473, 34] width 43 height 43
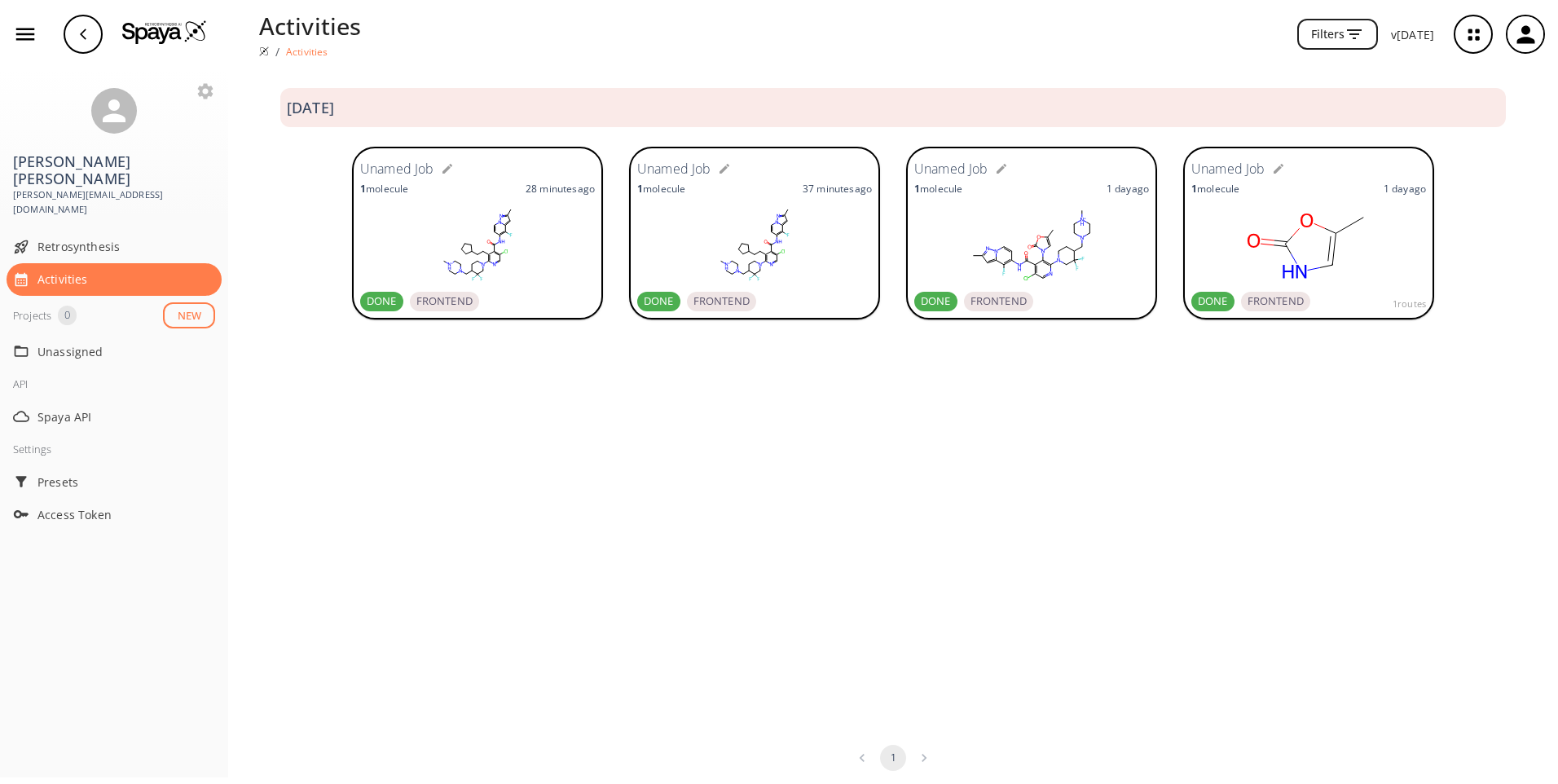
click at [733, 226] on rect at bounding box center [755, 245] width 235 height 81
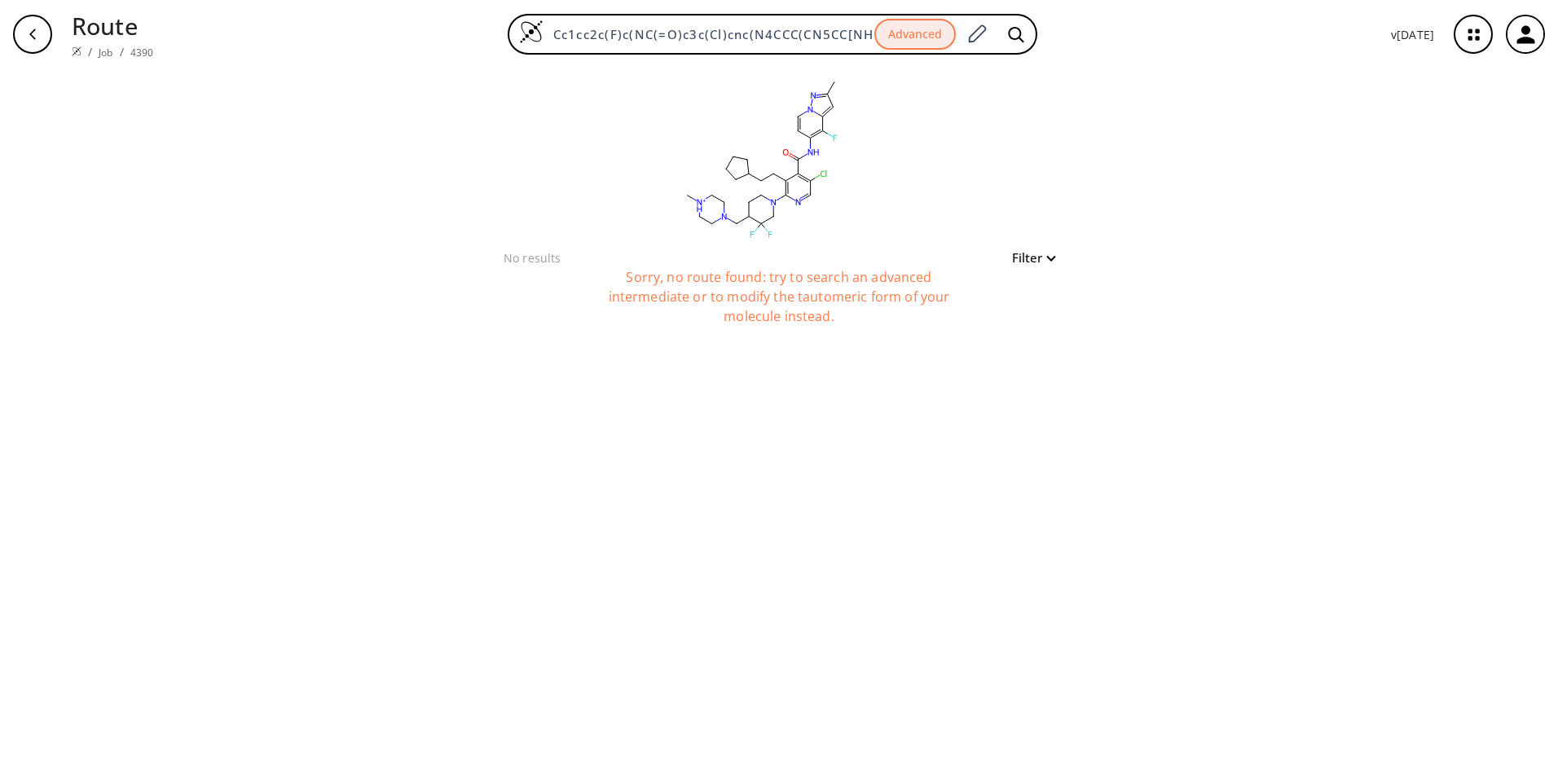
click at [1028, 259] on button "Filter" at bounding box center [1028, 258] width 52 height 12
click at [1090, 182] on div at bounding box center [779, 392] width 1558 height 784
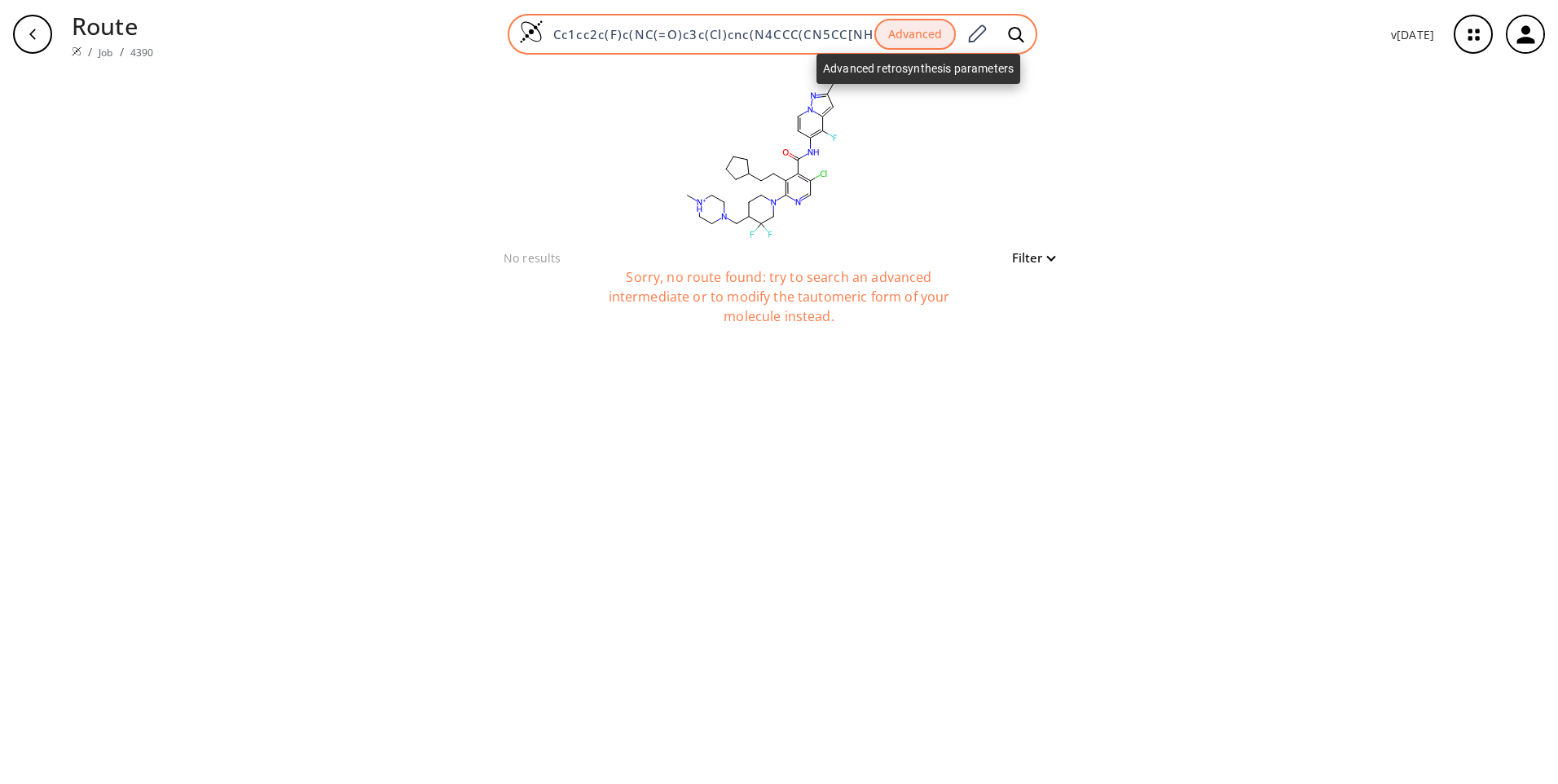
click at [931, 37] on button "Advanced" at bounding box center [915, 34] width 81 height 32
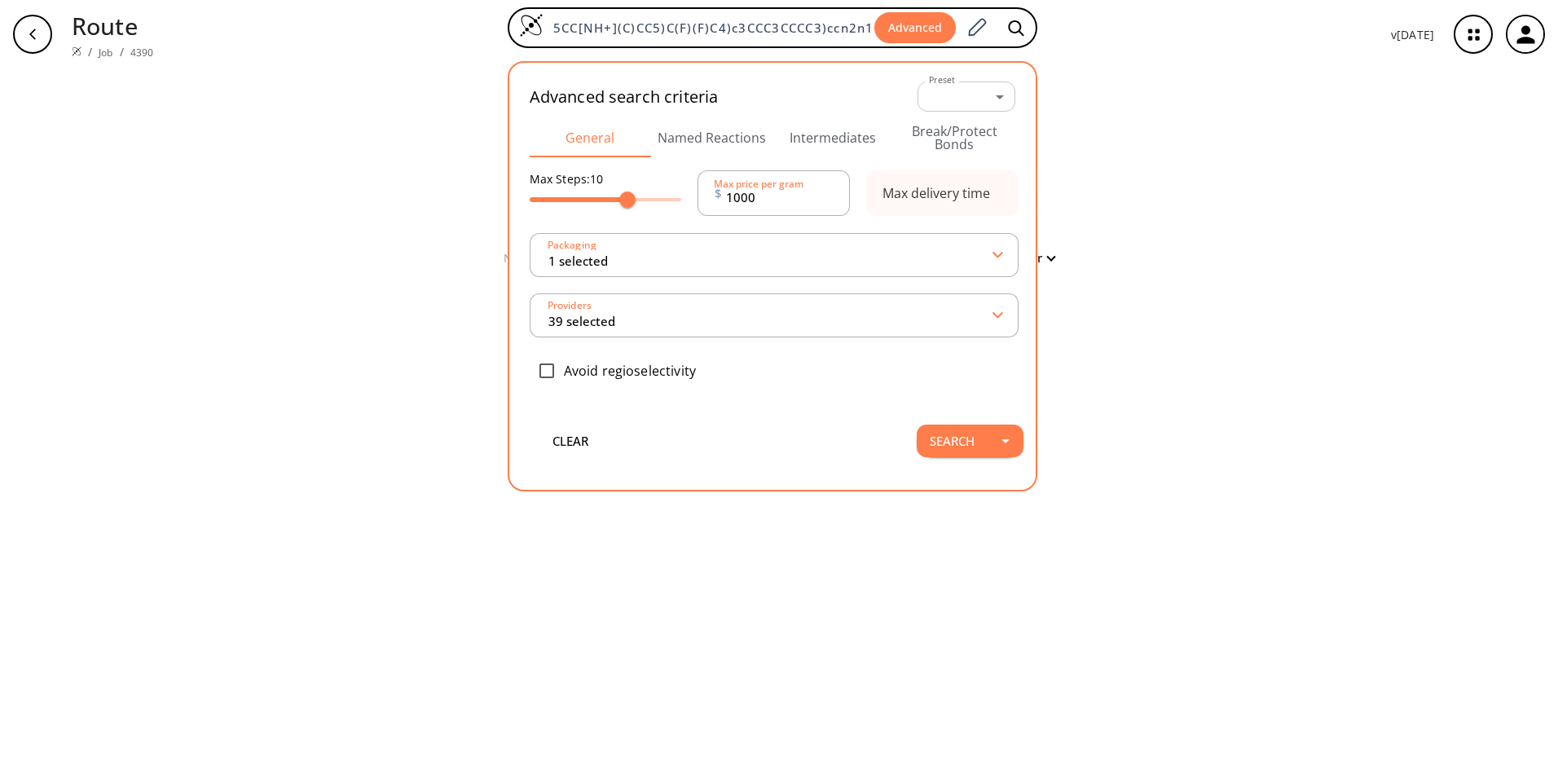
click at [827, 134] on button "Intermediates" at bounding box center [833, 138] width 121 height 39
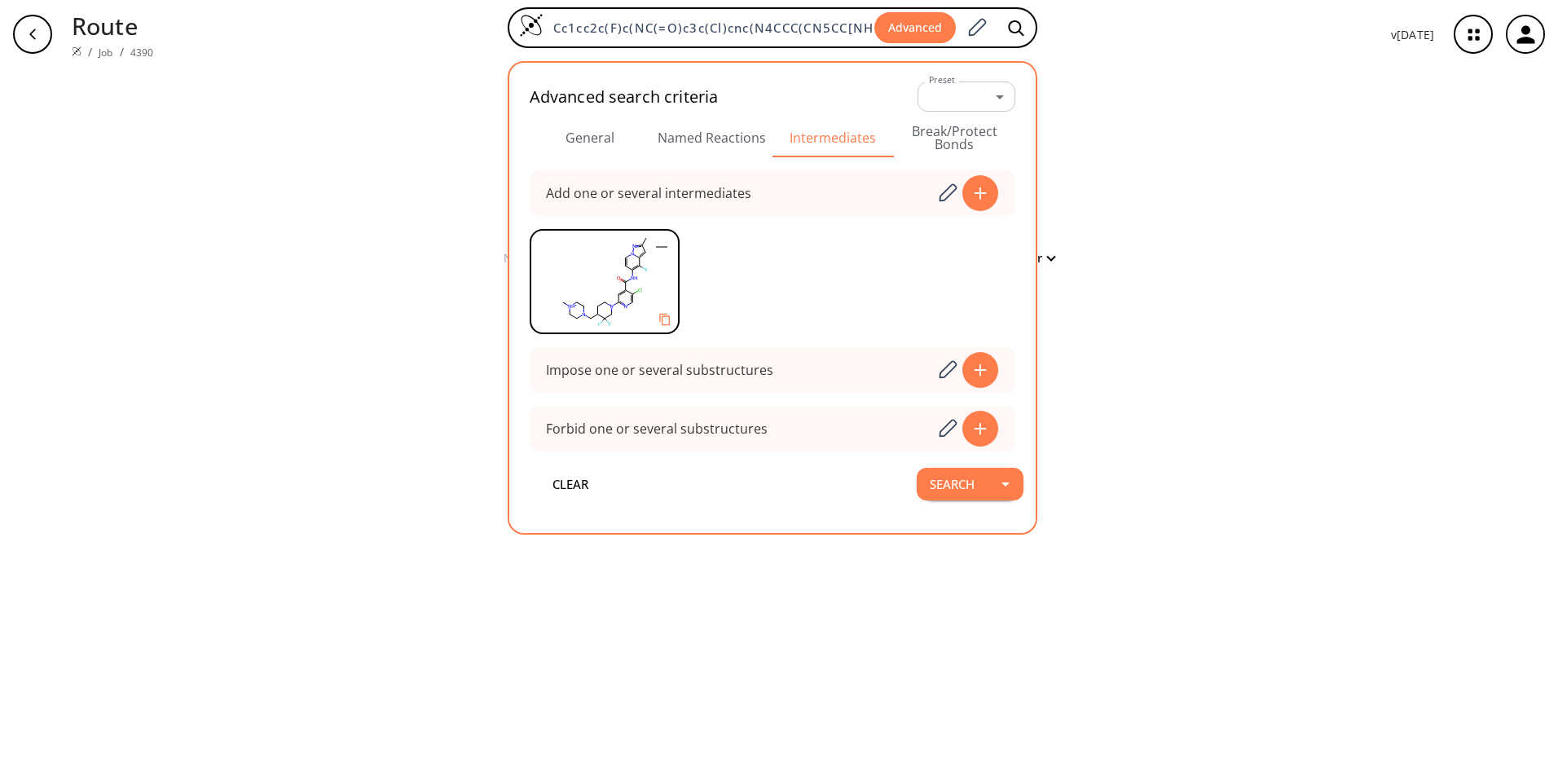
click at [1164, 131] on div "clear No results Filter Sorry, no route found: try to search an advanced interm…" at bounding box center [779, 426] width 1558 height 715
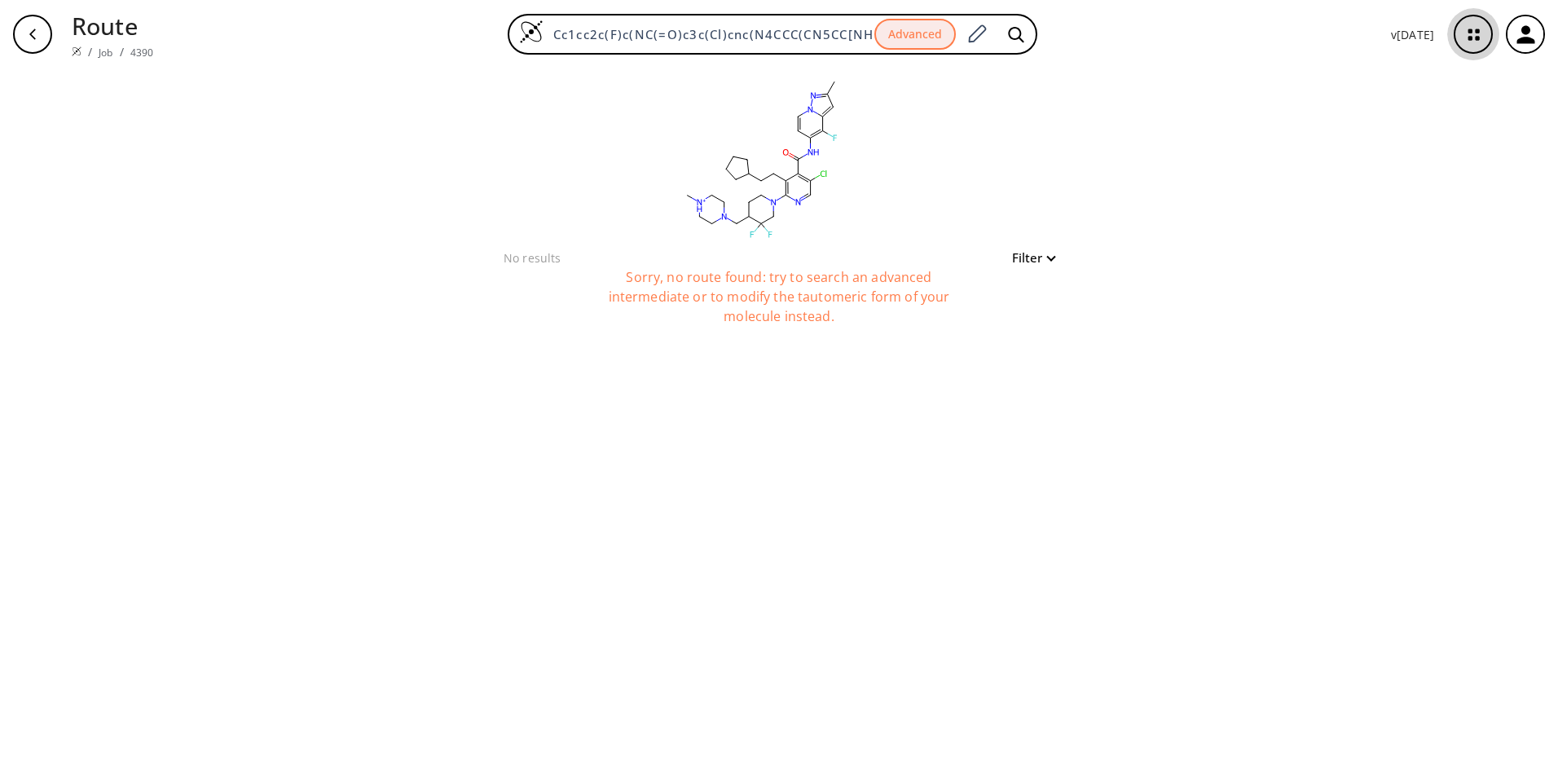
click at [1479, 30] on icon "button" at bounding box center [1474, 34] width 11 height 11
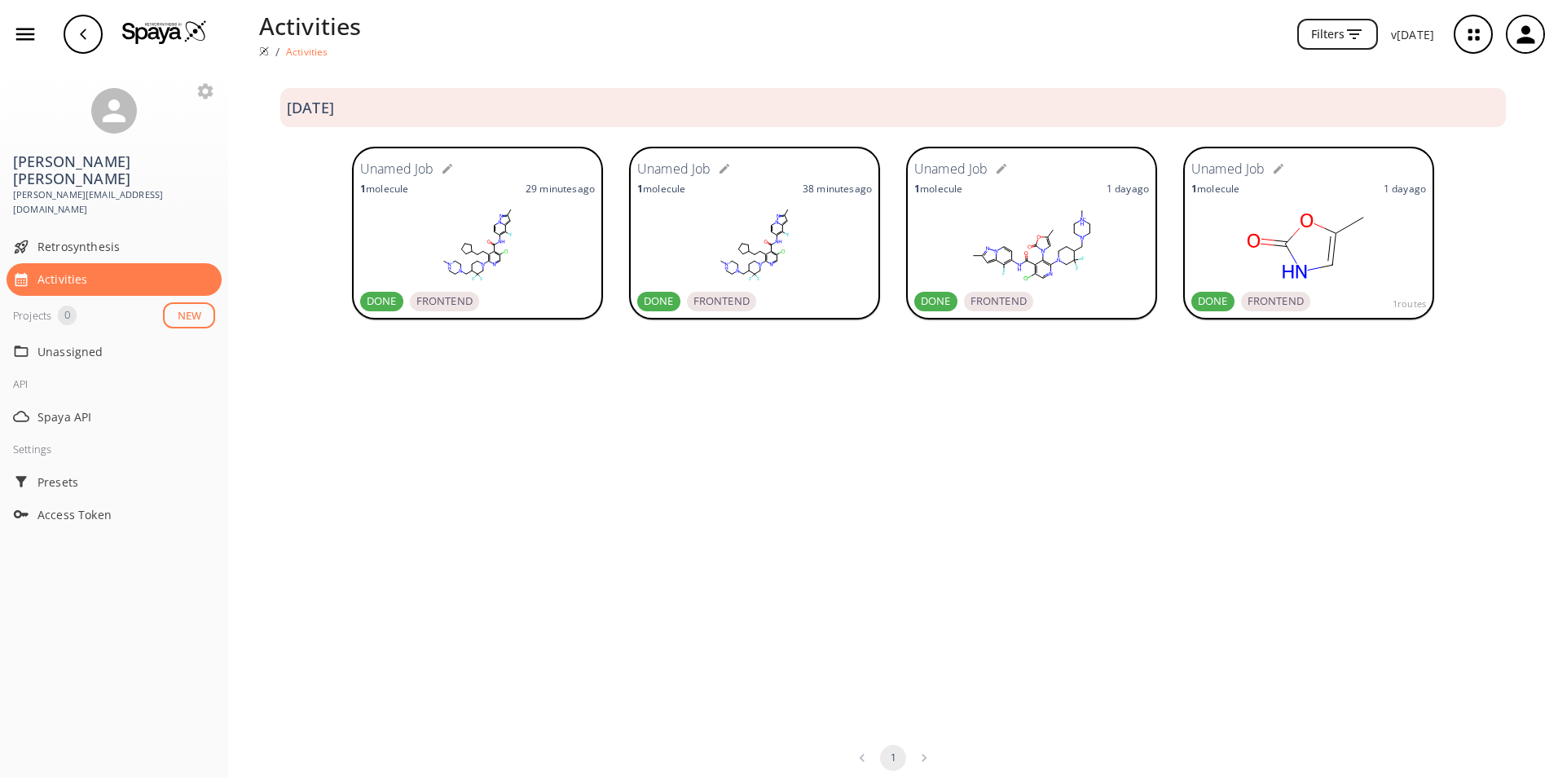
click at [505, 186] on div "1 molecule 29 minutes ago" at bounding box center [478, 189] width 235 height 14
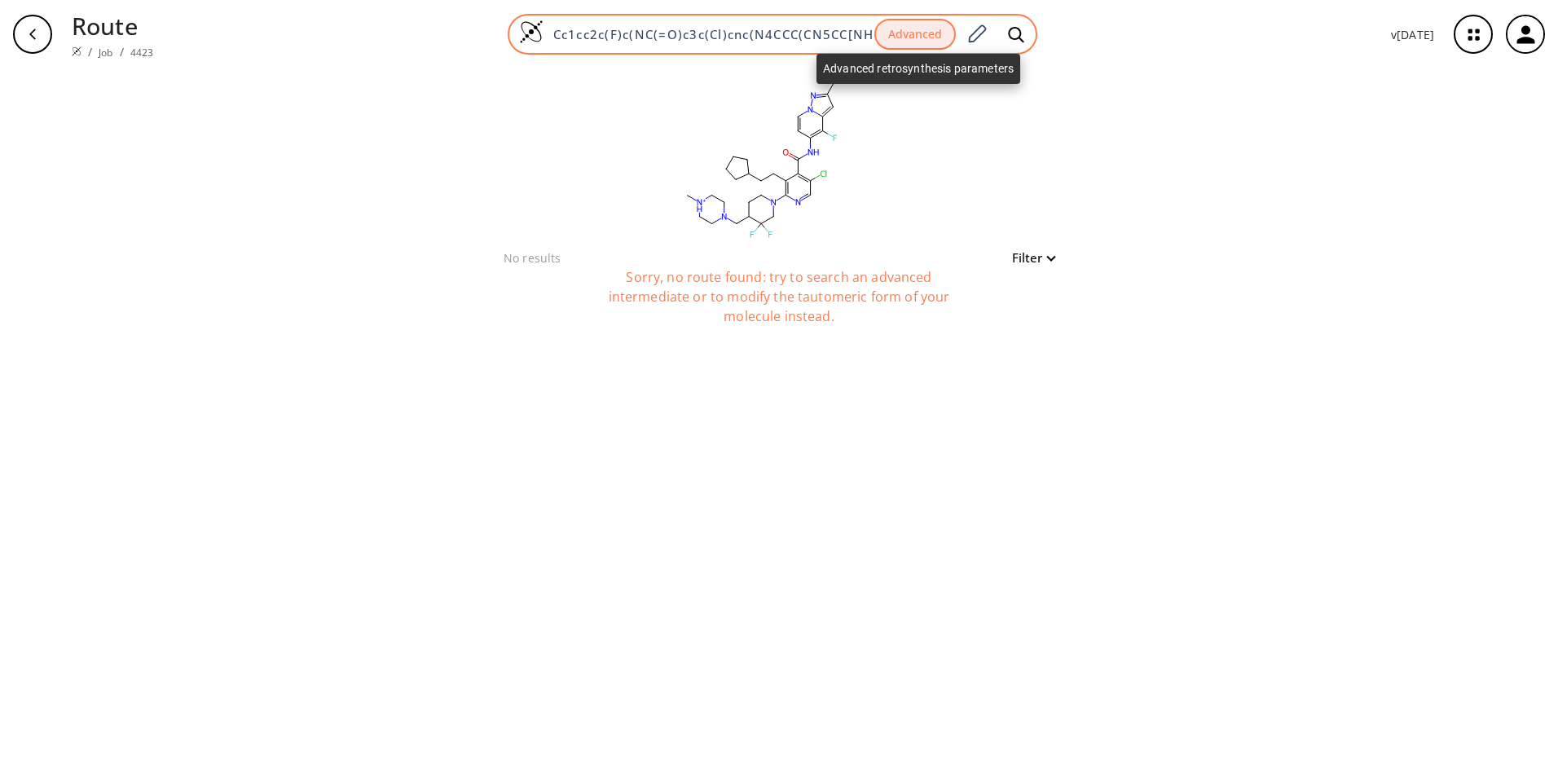
click at [940, 34] on button "Advanced" at bounding box center [915, 34] width 81 height 32
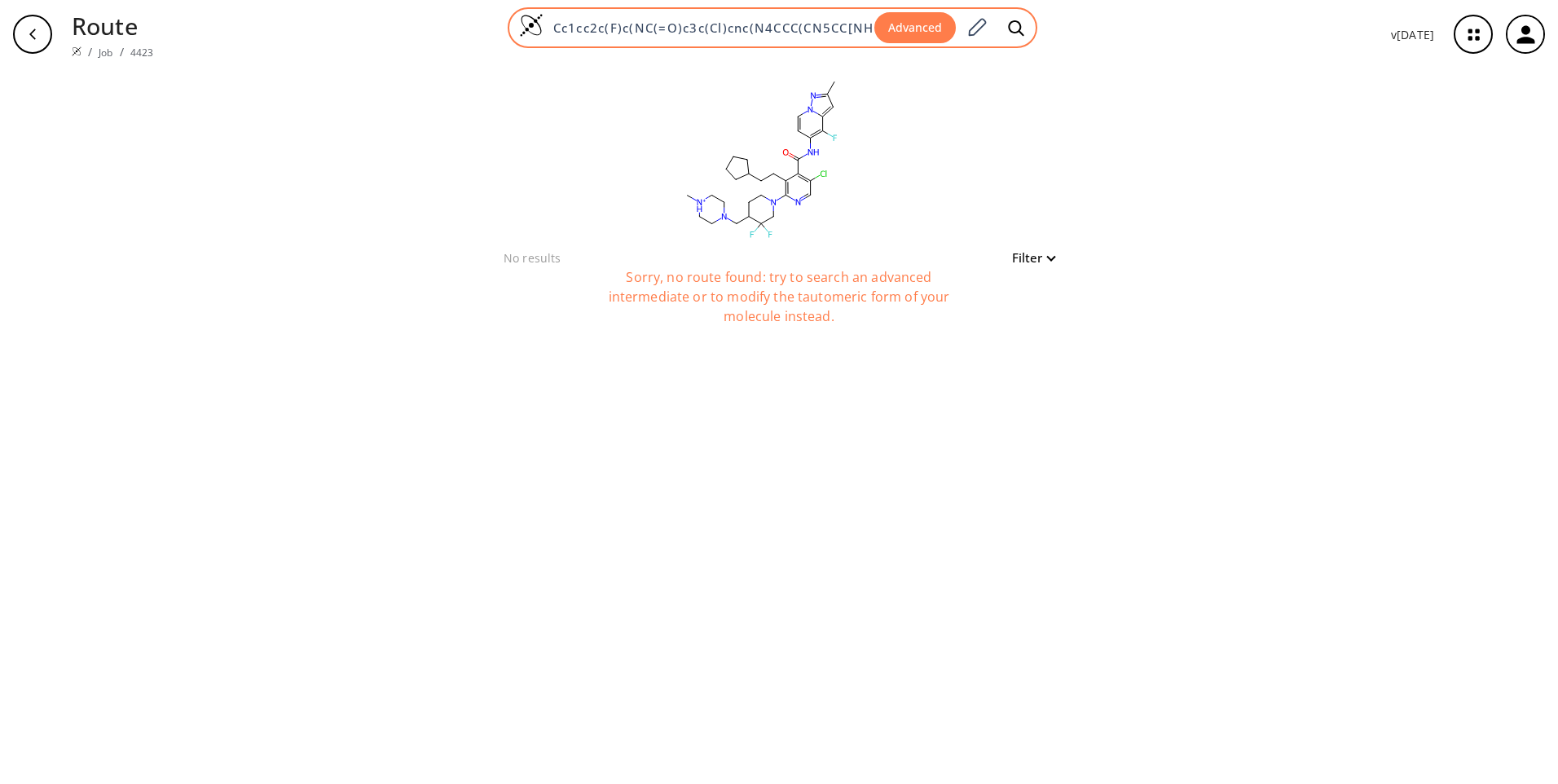
scroll to position [0, 269]
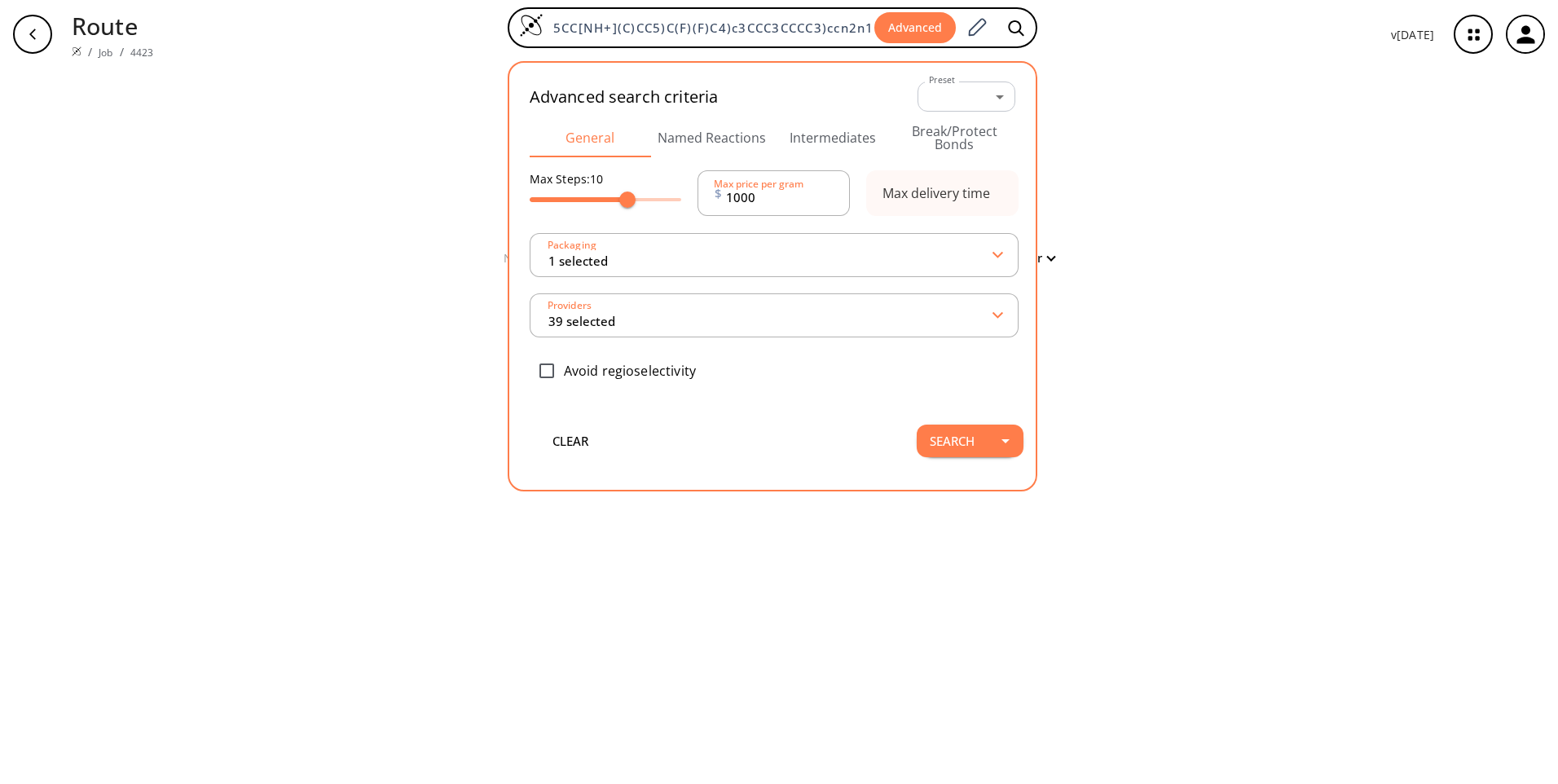
click at [853, 129] on button "Intermediates" at bounding box center [833, 138] width 121 height 39
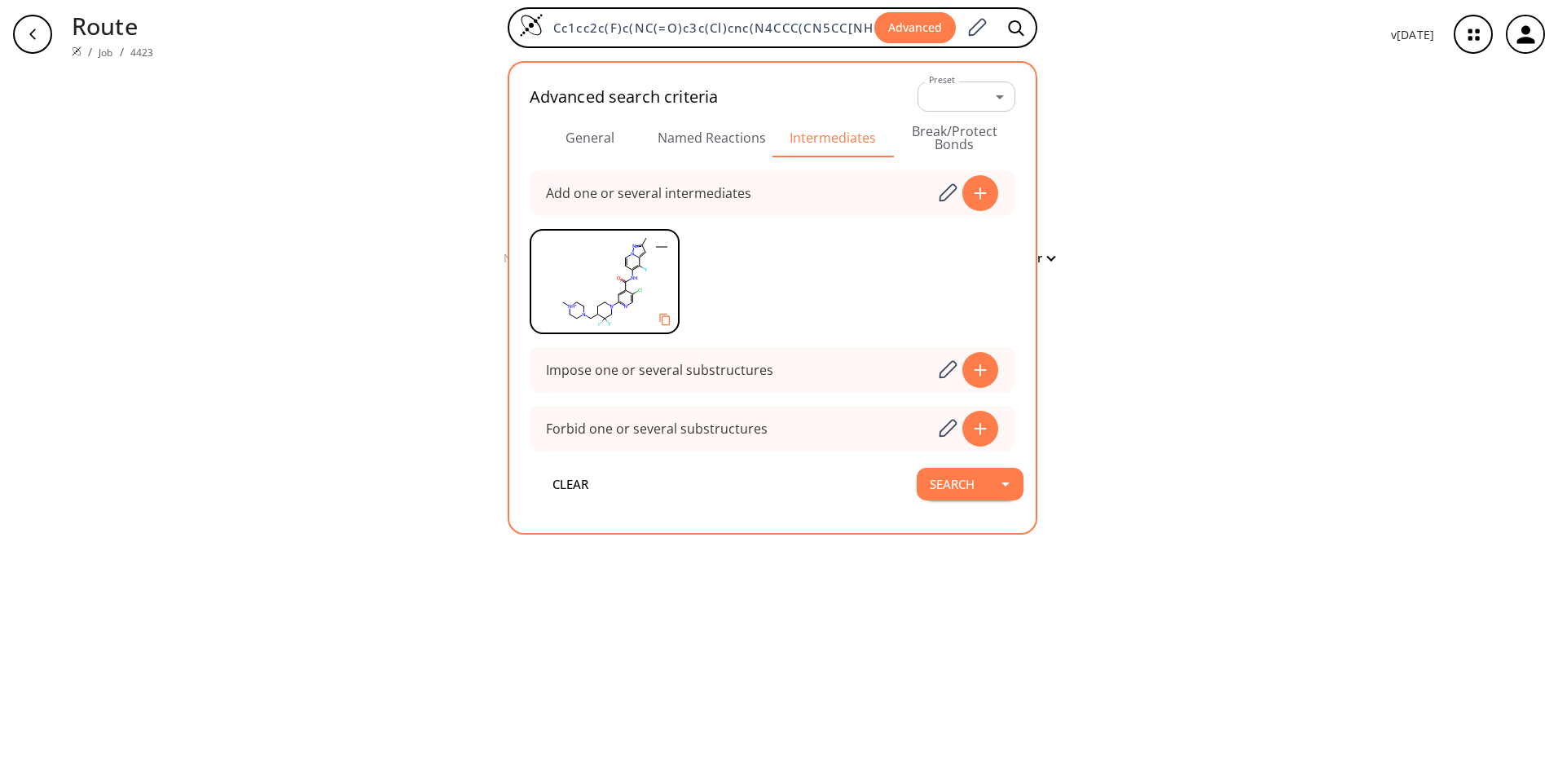
click at [645, 280] on rect at bounding box center [605, 281] width 147 height 102
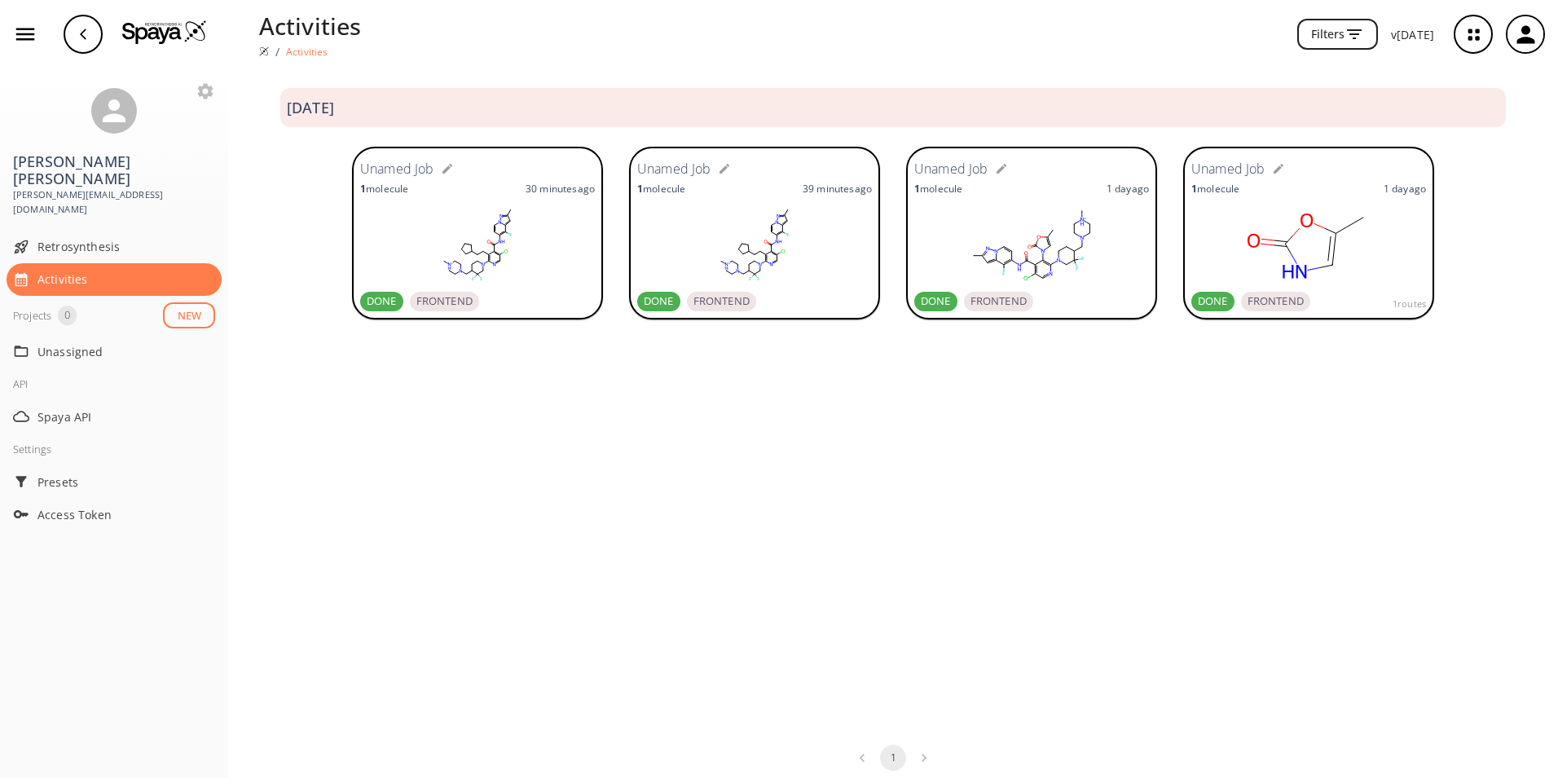
click at [735, 198] on div "Unamed Job 1 molecule 39 minutes ago DONE FRONTEND" at bounding box center [755, 232] width 235 height 156
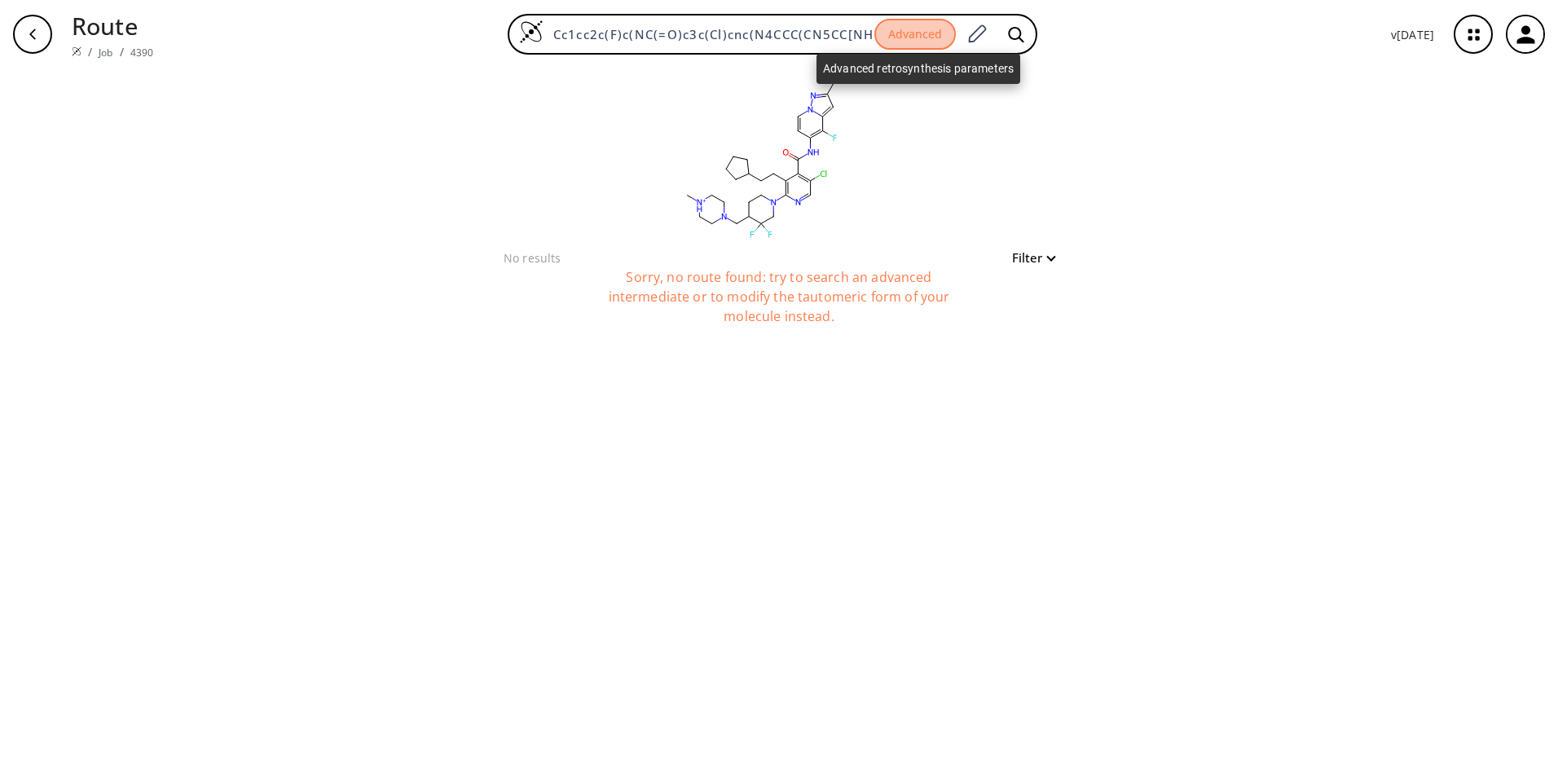
click at [937, 34] on button "Advanced" at bounding box center [915, 34] width 81 height 32
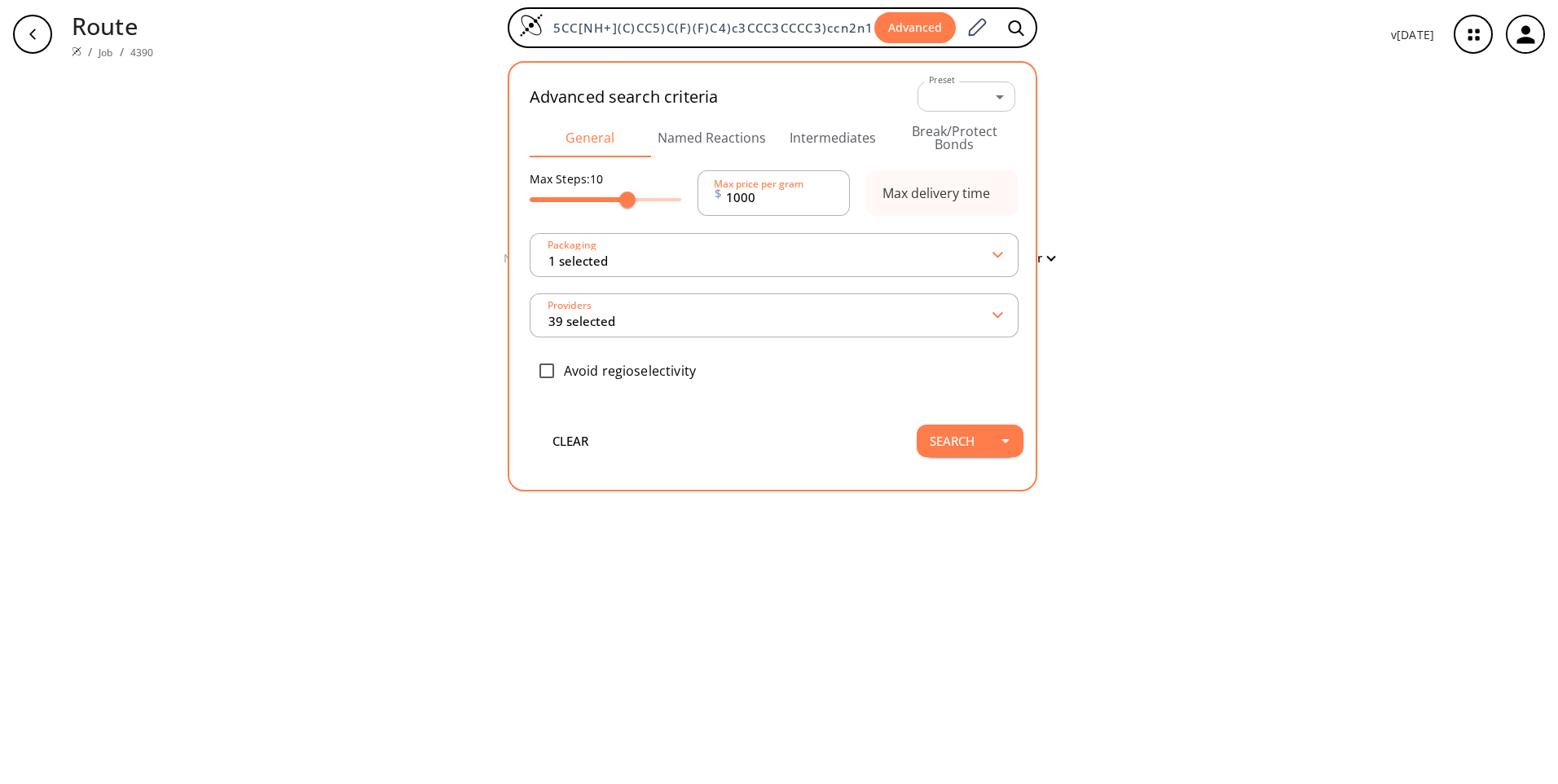
click at [712, 137] on button "Named Reactions" at bounding box center [711, 138] width 121 height 39
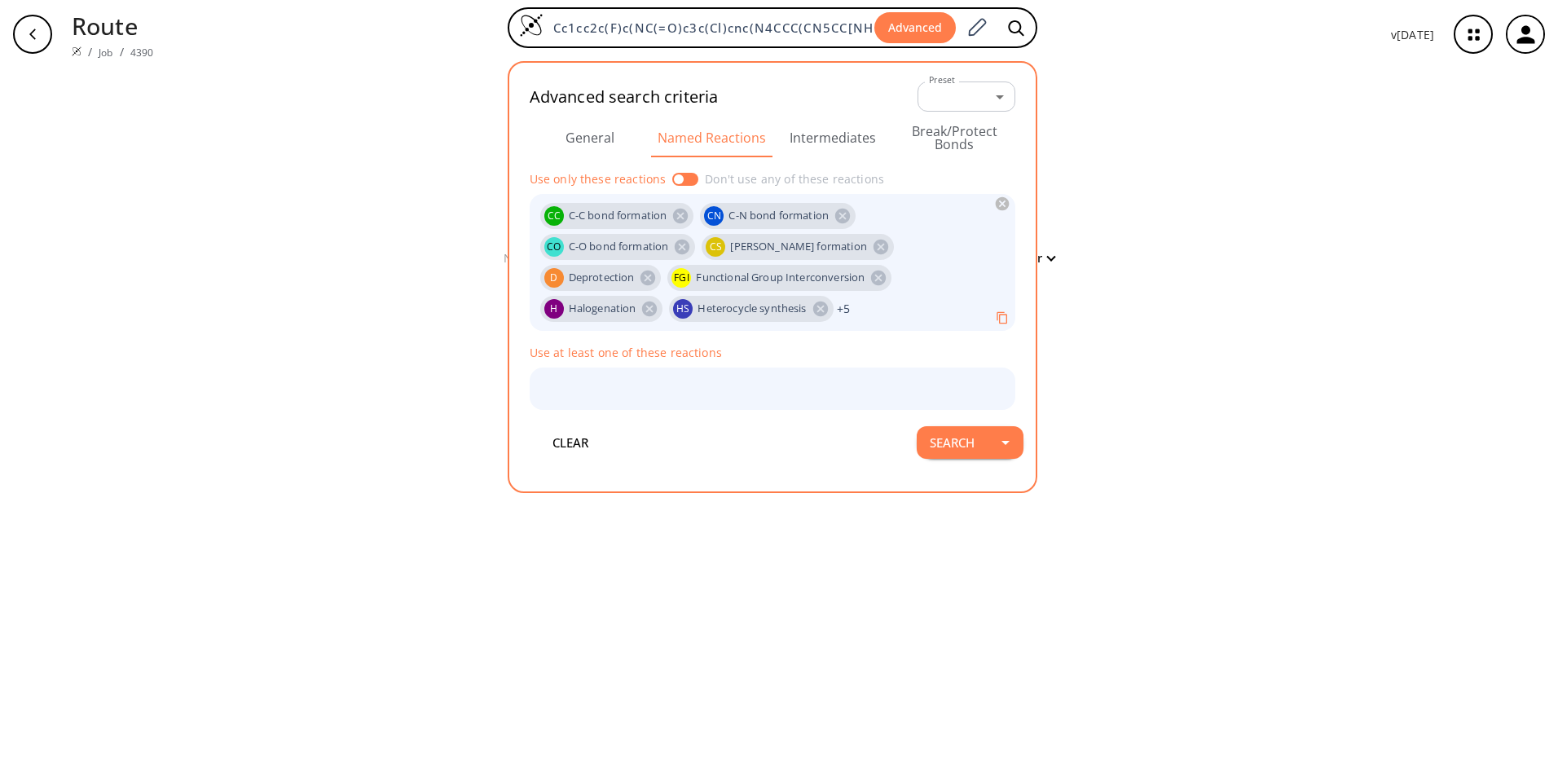
click at [847, 153] on button "Intermediates" at bounding box center [833, 138] width 121 height 39
